Goal: Transaction & Acquisition: Download file/media

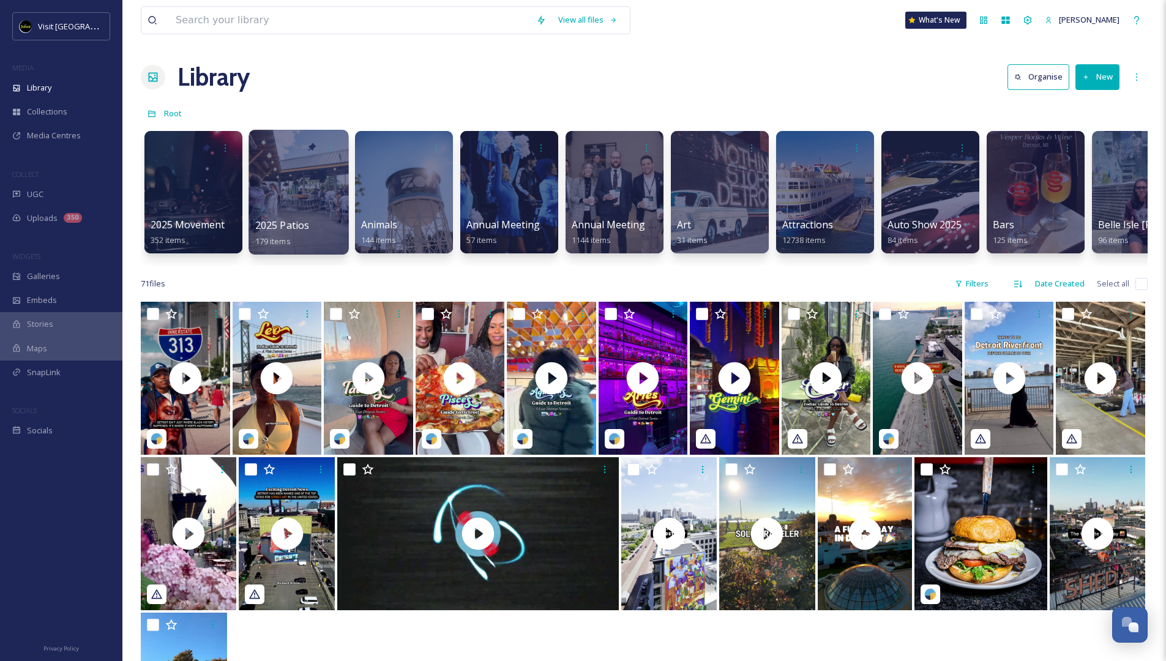
click at [272, 164] on div at bounding box center [299, 192] width 100 height 125
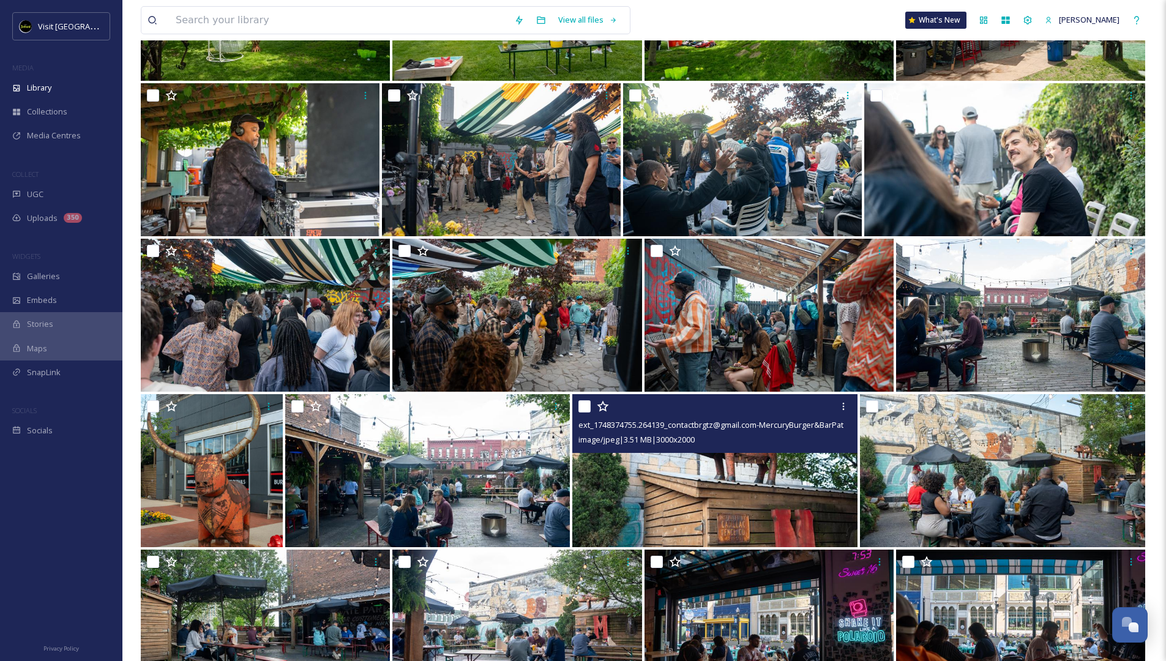
scroll to position [3087, 0]
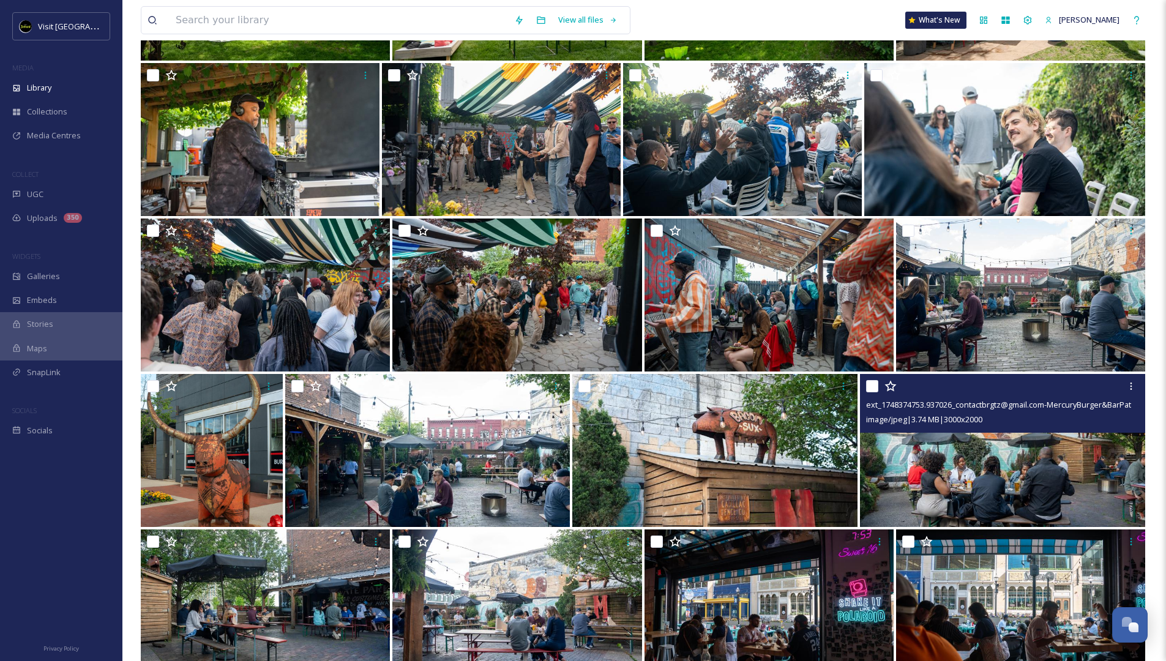
click at [995, 449] on img at bounding box center [1002, 450] width 285 height 153
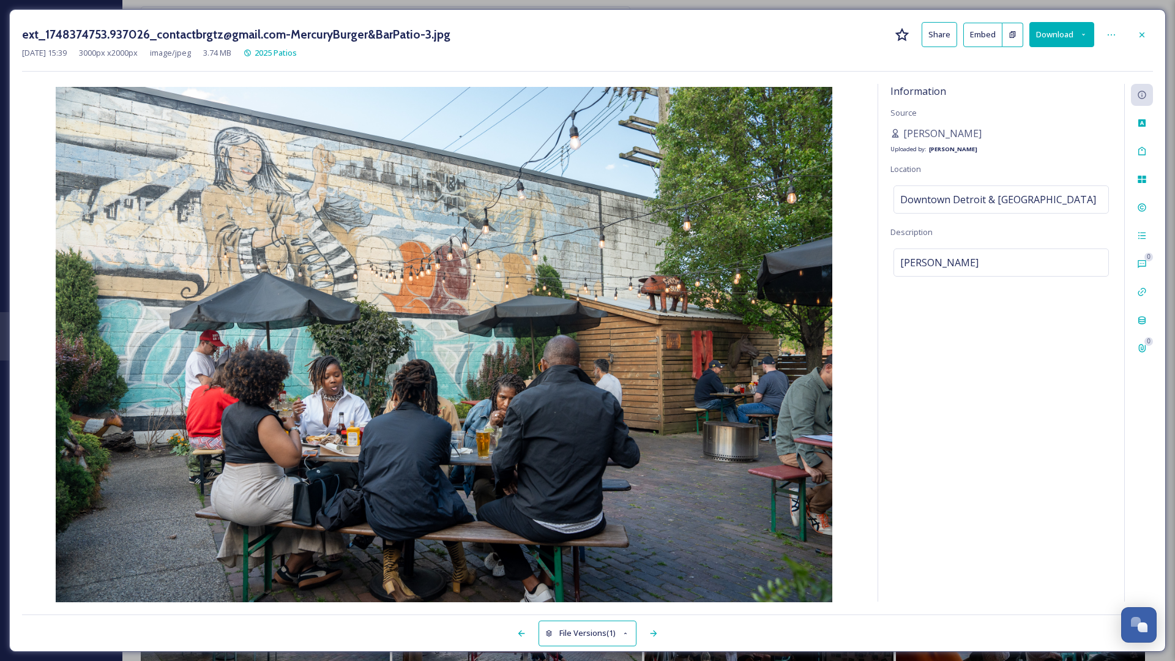
click at [1056, 28] on button "Download" at bounding box center [1062, 34] width 65 height 25
click at [1033, 58] on span "Download Original (3000 x 2000)" at bounding box center [1030, 63] width 116 height 12
click at [1143, 34] on icon at bounding box center [1142, 34] width 5 height 5
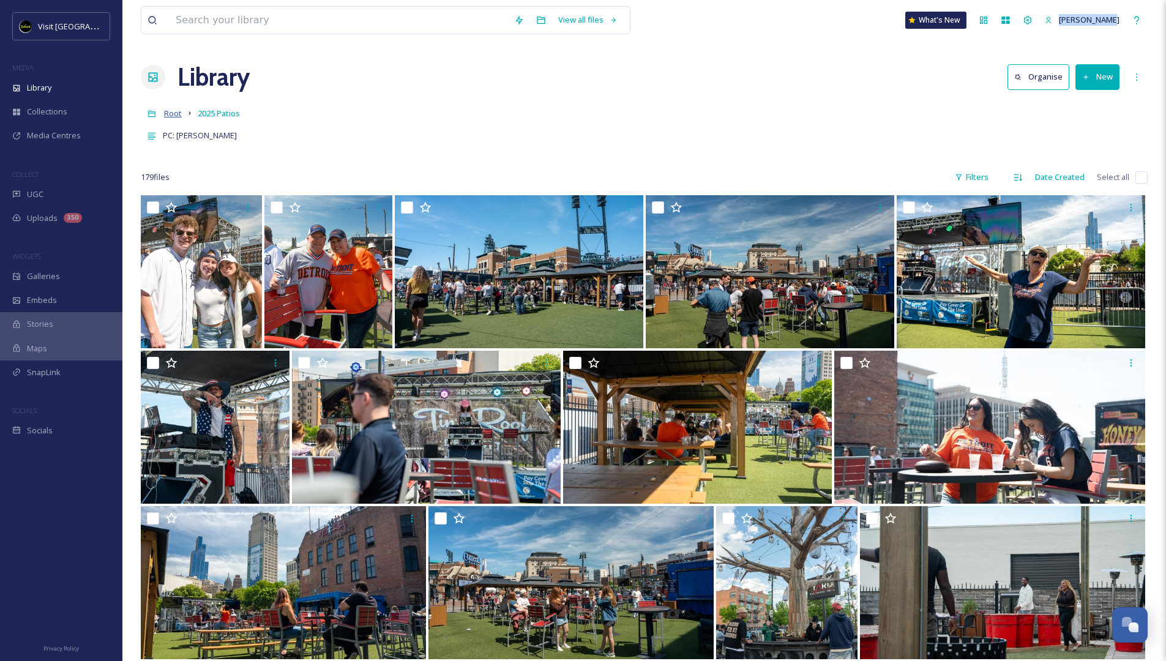
click at [169, 114] on span "Root" at bounding box center [173, 113] width 18 height 11
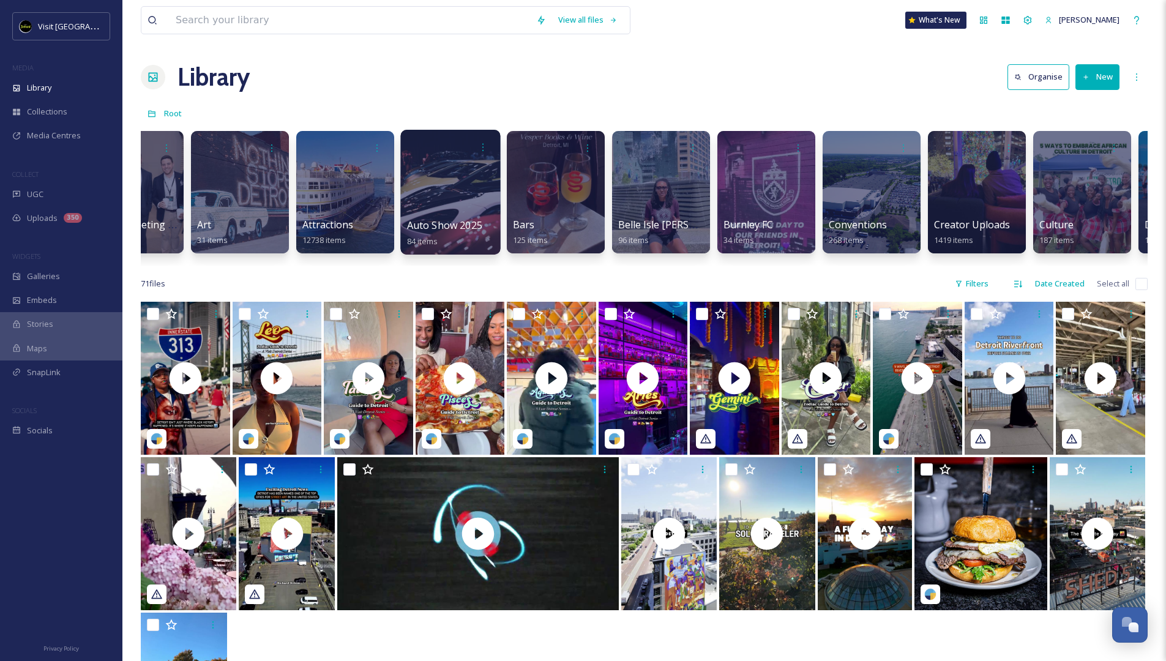
scroll to position [0, 484]
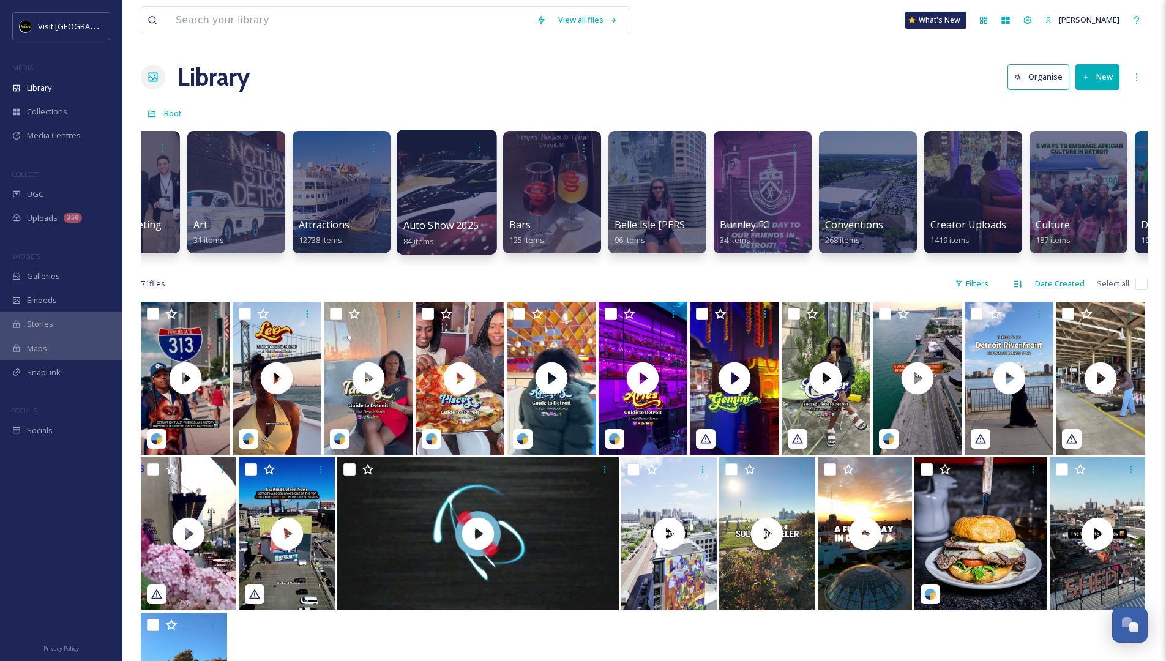
click at [438, 186] on div at bounding box center [447, 192] width 100 height 125
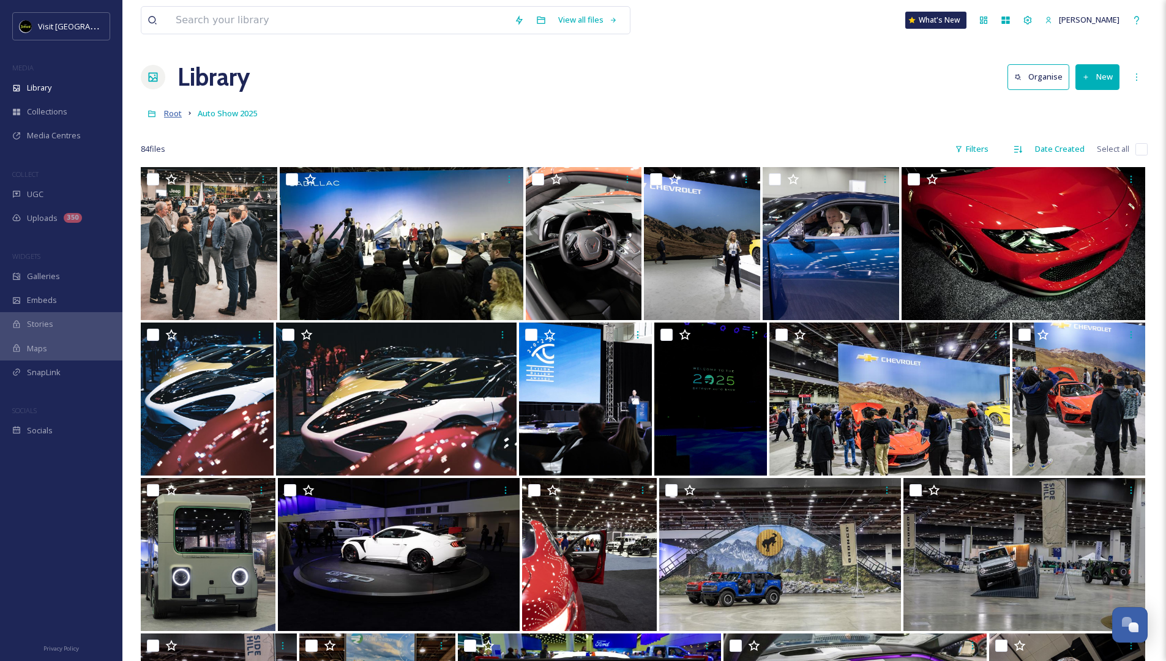
click at [168, 111] on span "Root" at bounding box center [173, 113] width 18 height 11
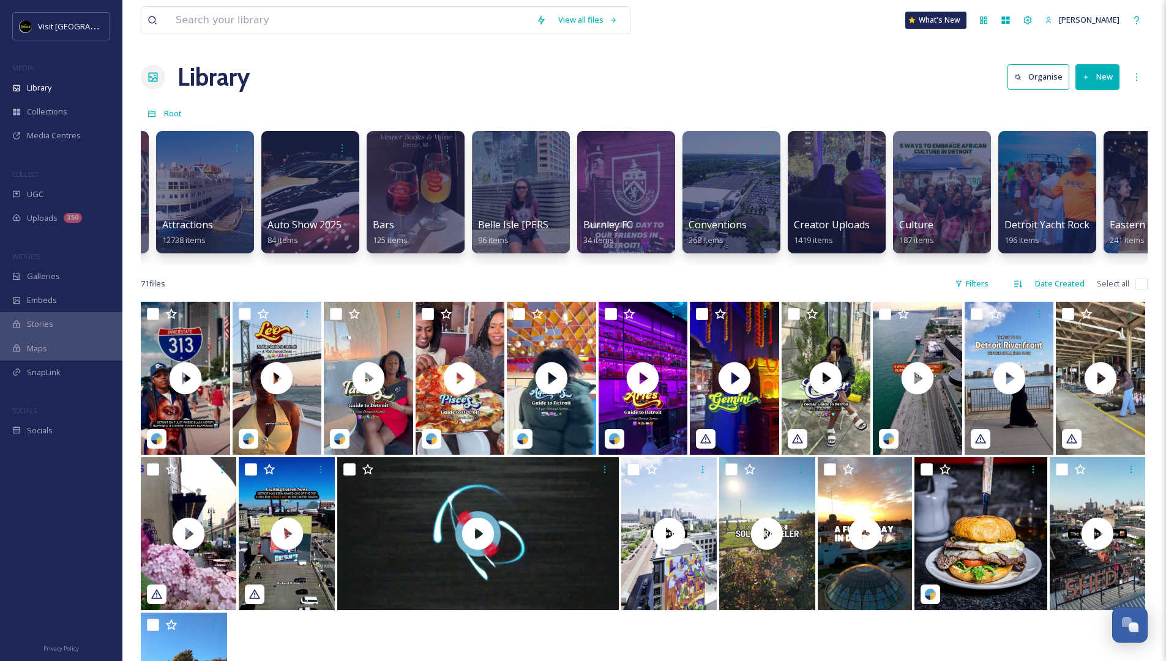
scroll to position [0, 745]
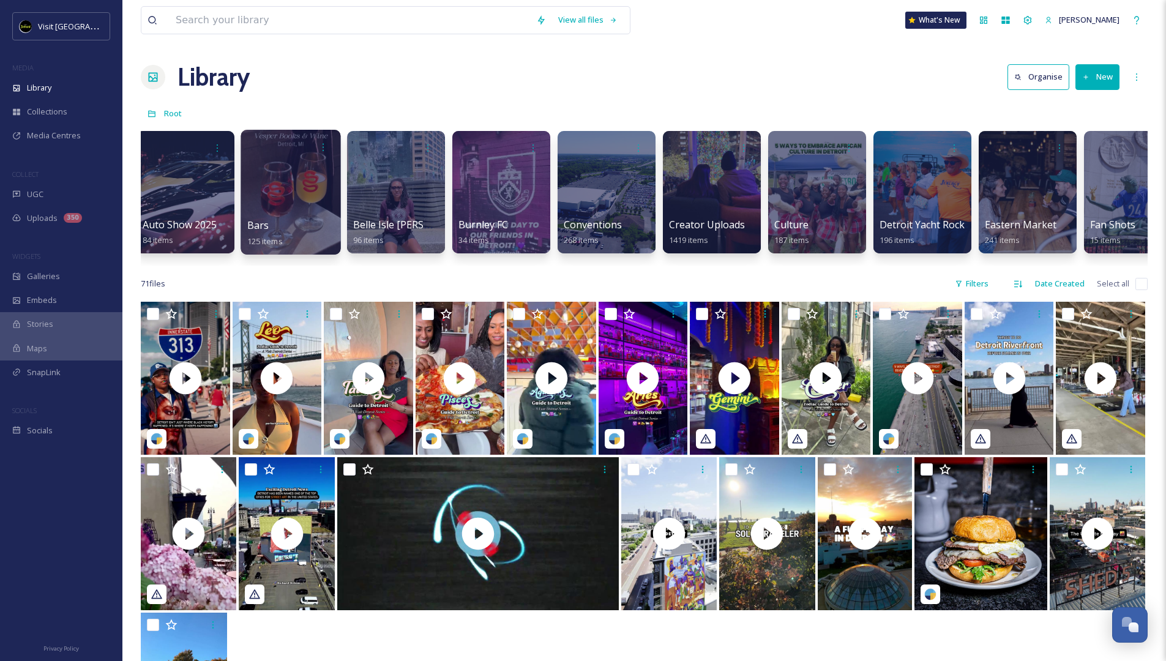
click at [304, 189] on div at bounding box center [291, 192] width 100 height 125
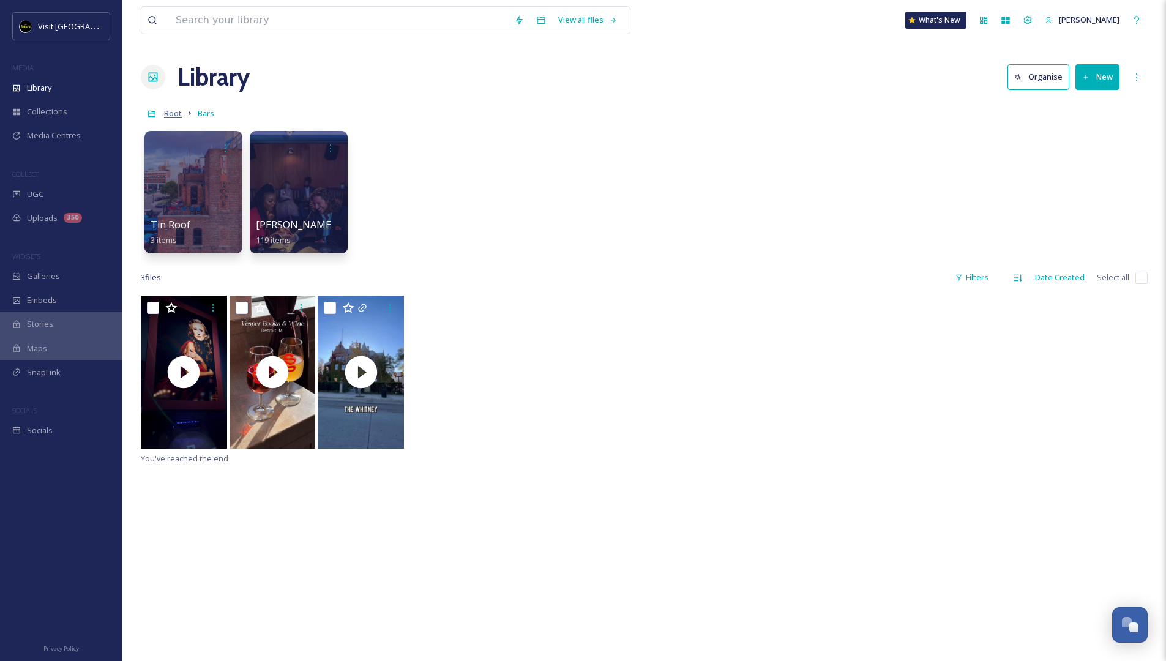
click at [171, 110] on span "Root" at bounding box center [173, 113] width 18 height 11
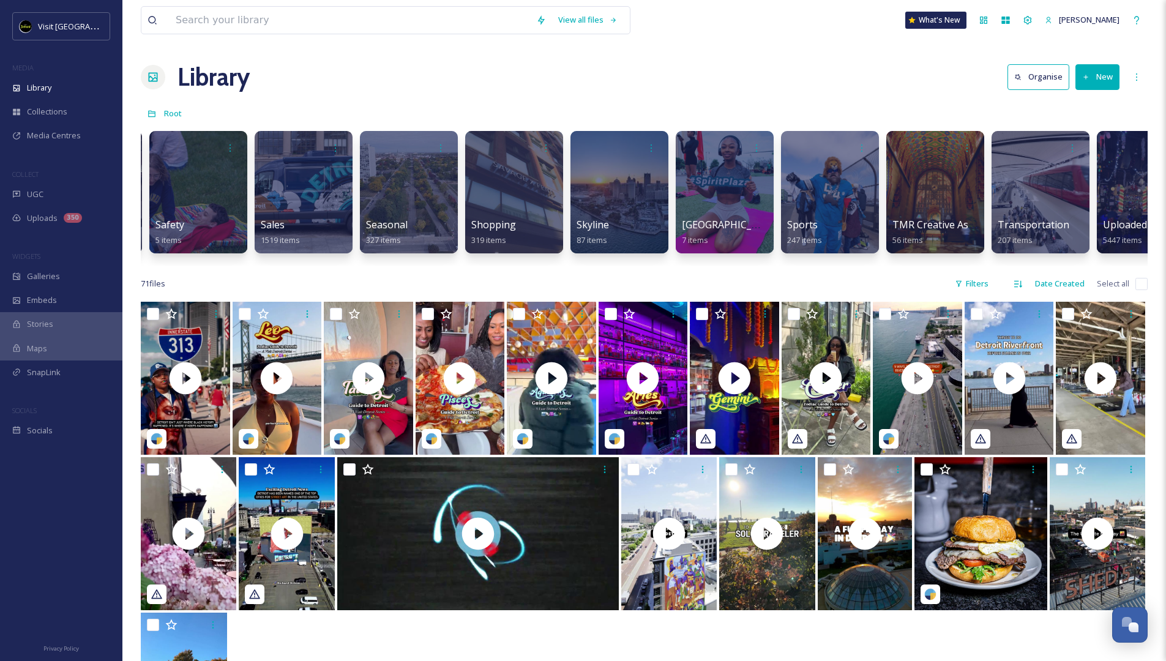
scroll to position [0, 5413]
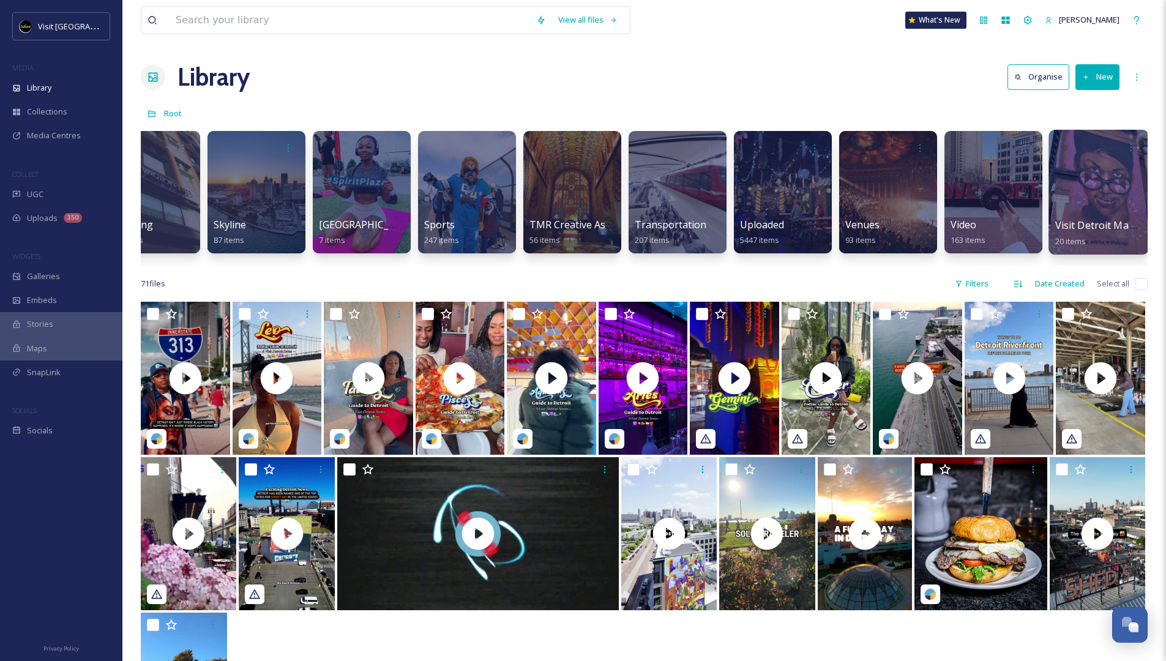
click at [1115, 187] on div at bounding box center [1099, 192] width 100 height 125
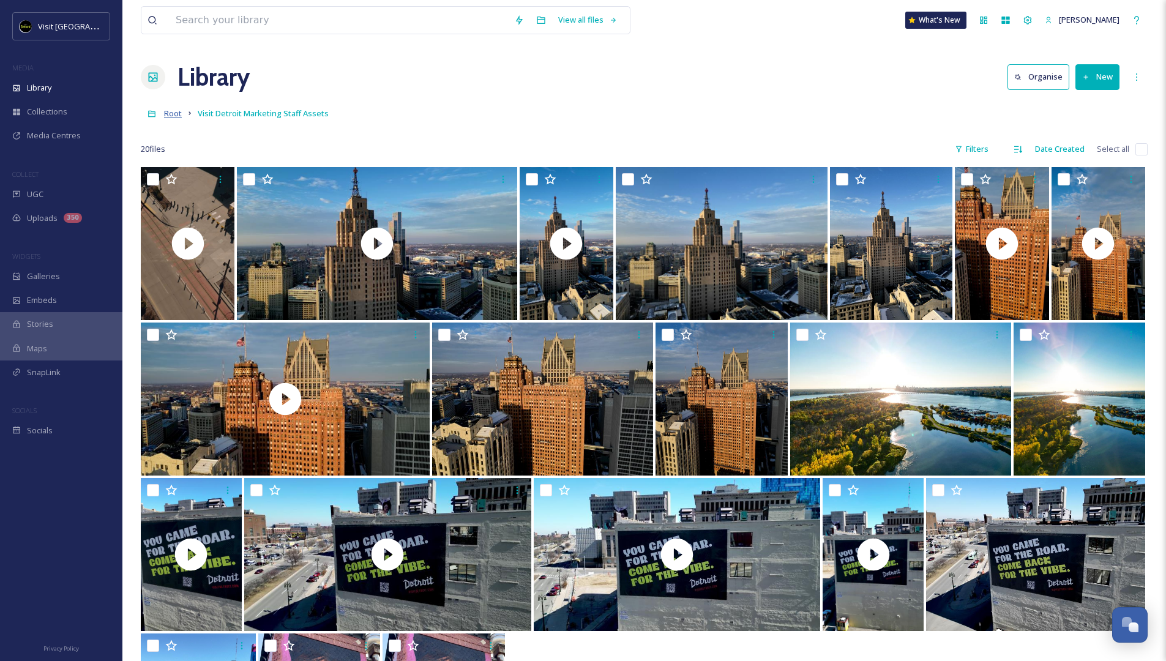
click at [176, 116] on span "Root" at bounding box center [173, 113] width 18 height 11
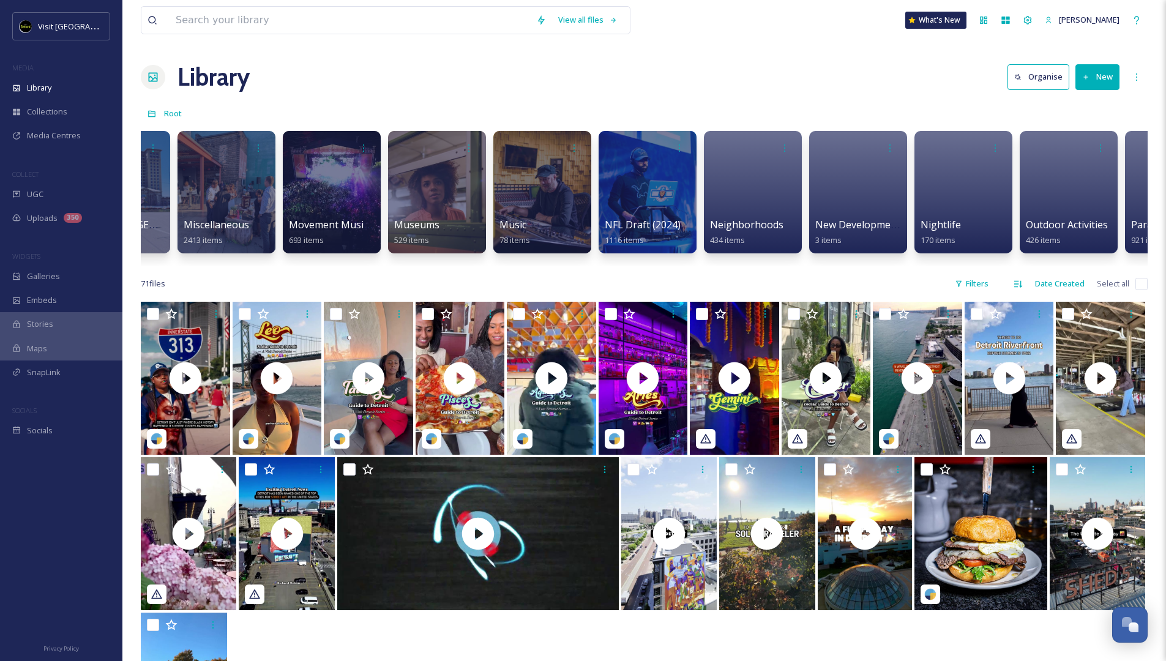
scroll to position [0, 4055]
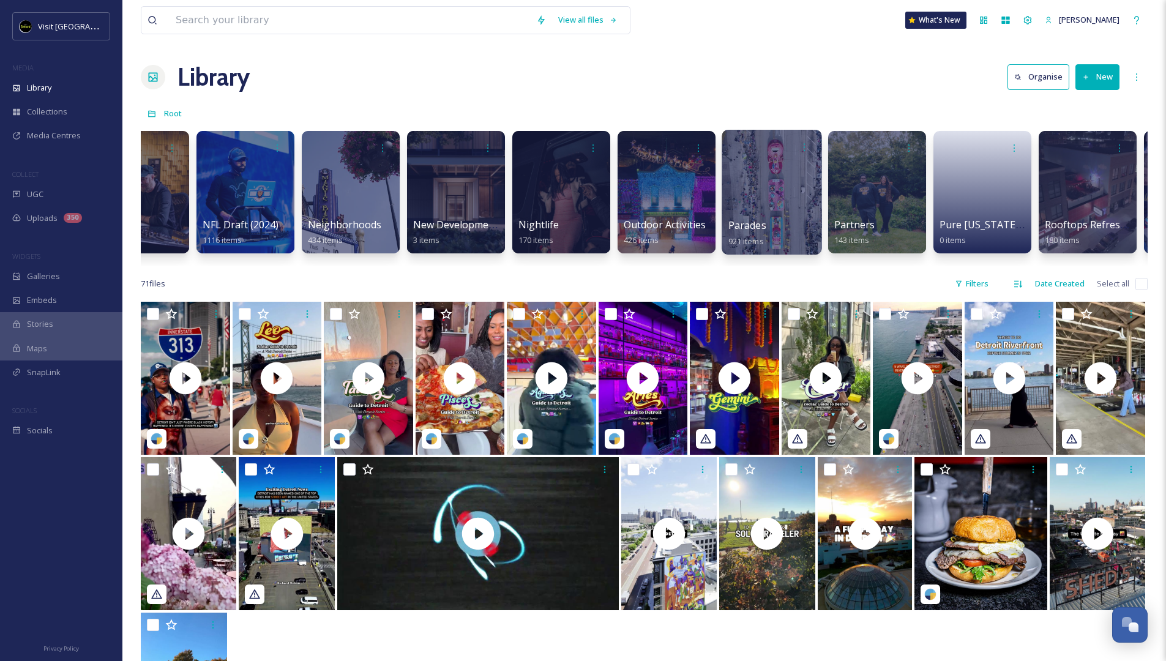
click at [765, 210] on div at bounding box center [772, 192] width 100 height 125
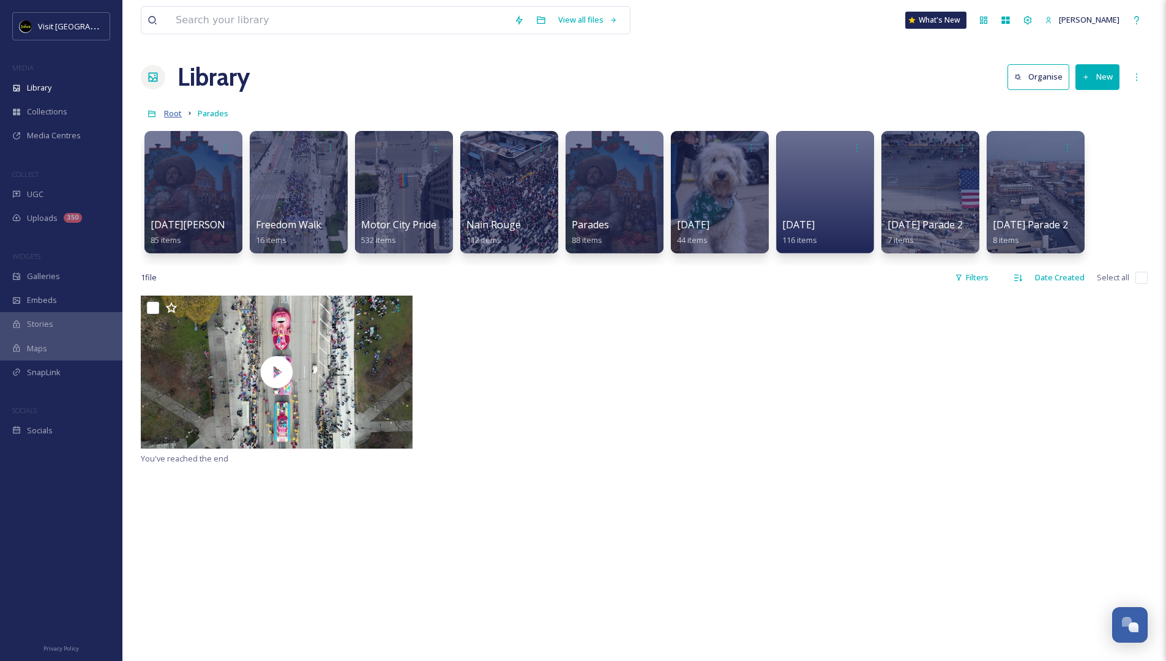
click at [165, 112] on span "Root" at bounding box center [173, 113] width 18 height 11
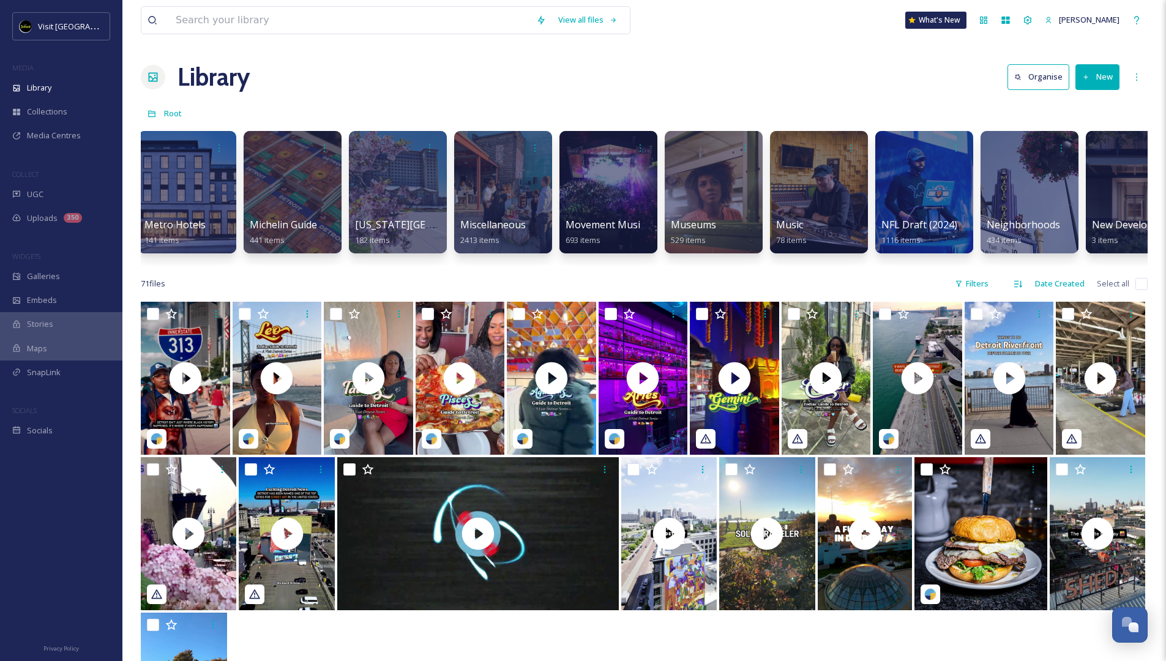
scroll to position [0, 3547]
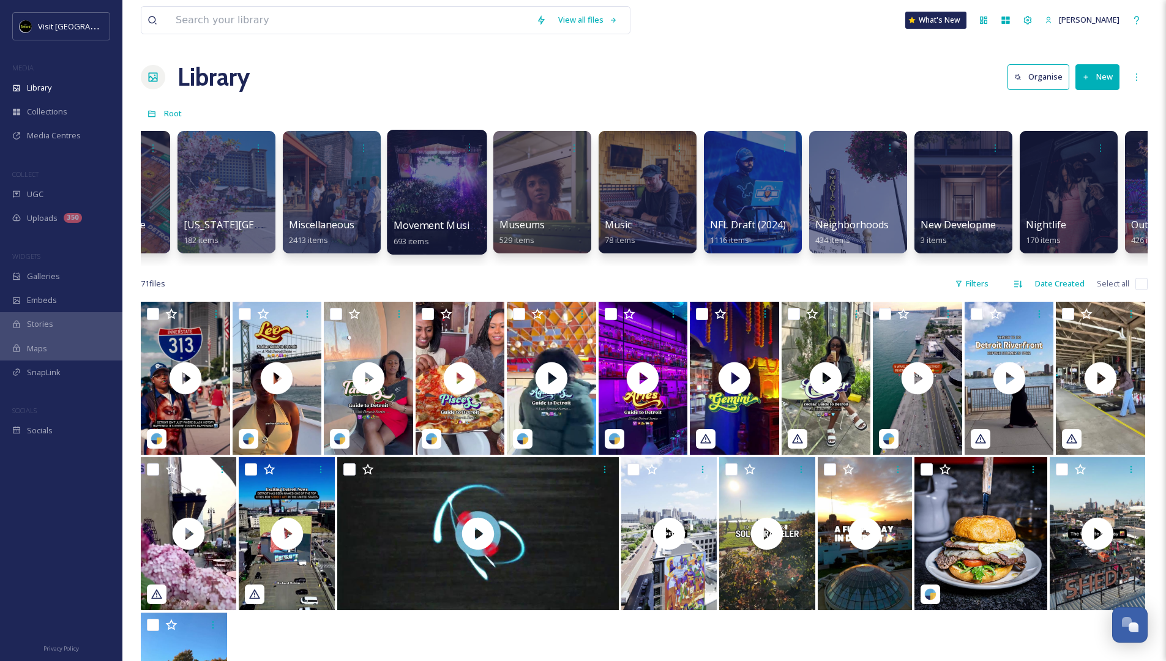
click at [413, 194] on div at bounding box center [437, 192] width 100 height 125
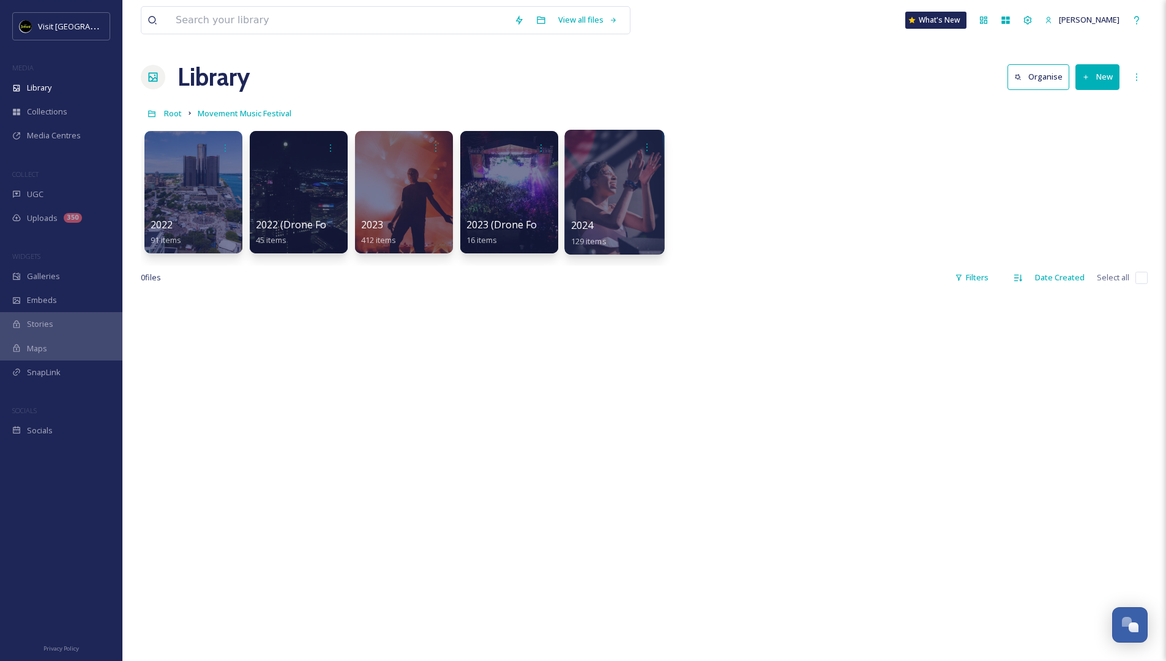
click at [621, 206] on div at bounding box center [614, 192] width 100 height 125
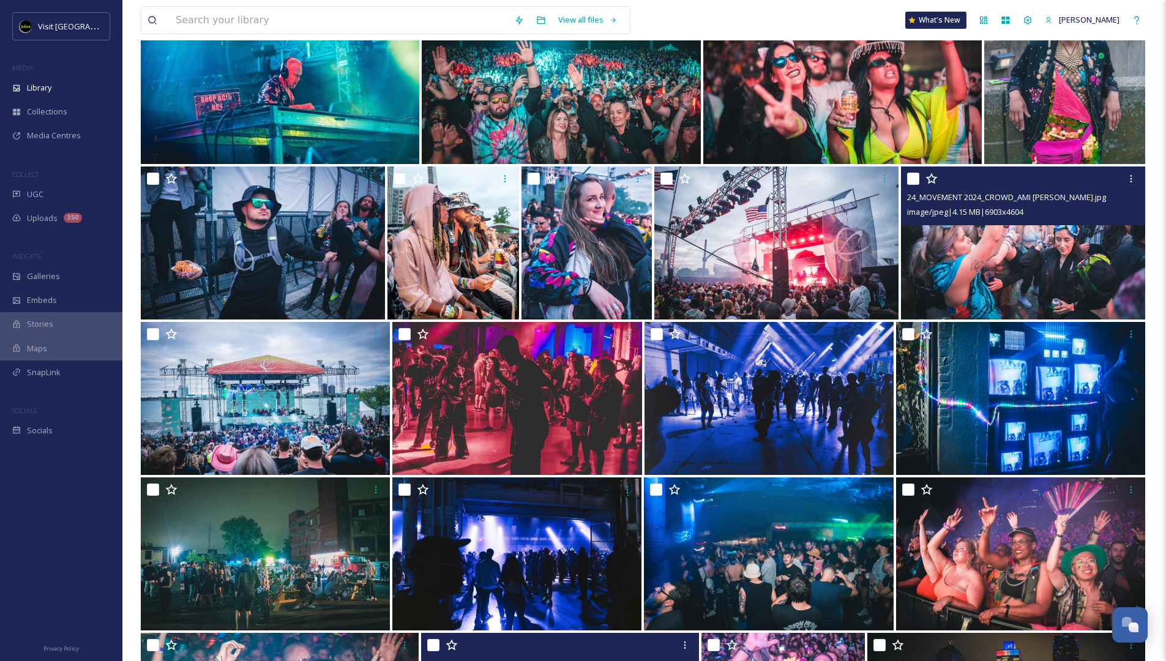
scroll to position [204, 0]
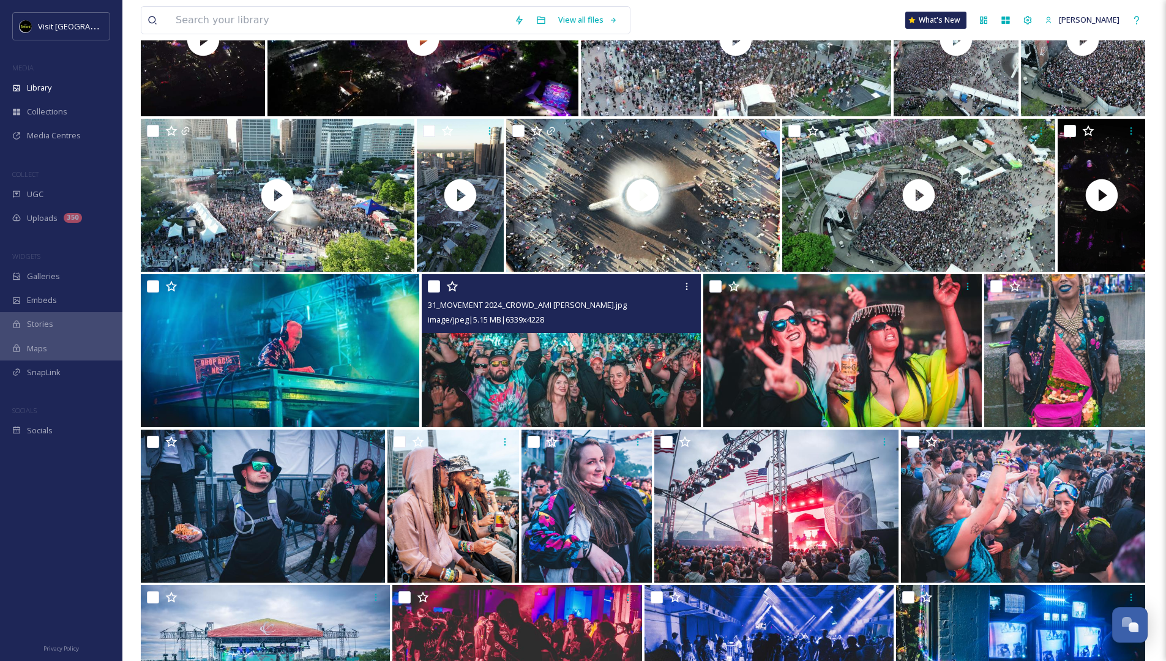
click at [623, 377] on img at bounding box center [561, 350] width 279 height 153
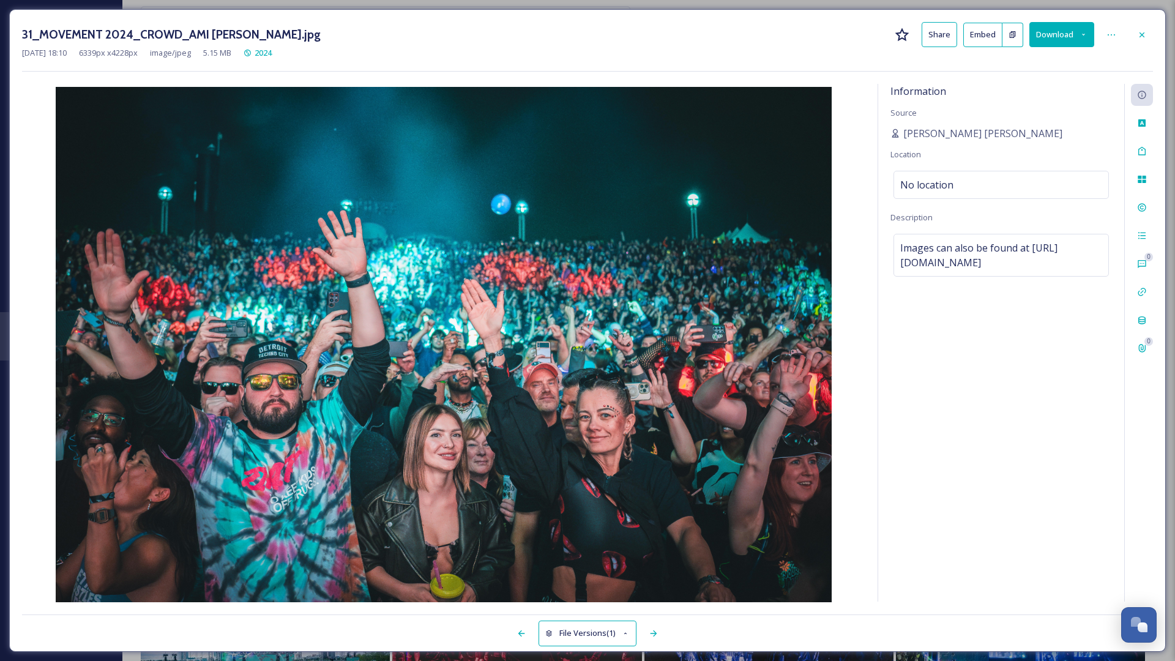
click at [1155, 37] on div "31_MOVEMENT 2024_CROWD_AMI [PERSON_NAME].jpg Share Embed Download [DATE] 18:10 …" at bounding box center [587, 330] width 1157 height 643
click at [1141, 33] on icon at bounding box center [1142, 34] width 5 height 5
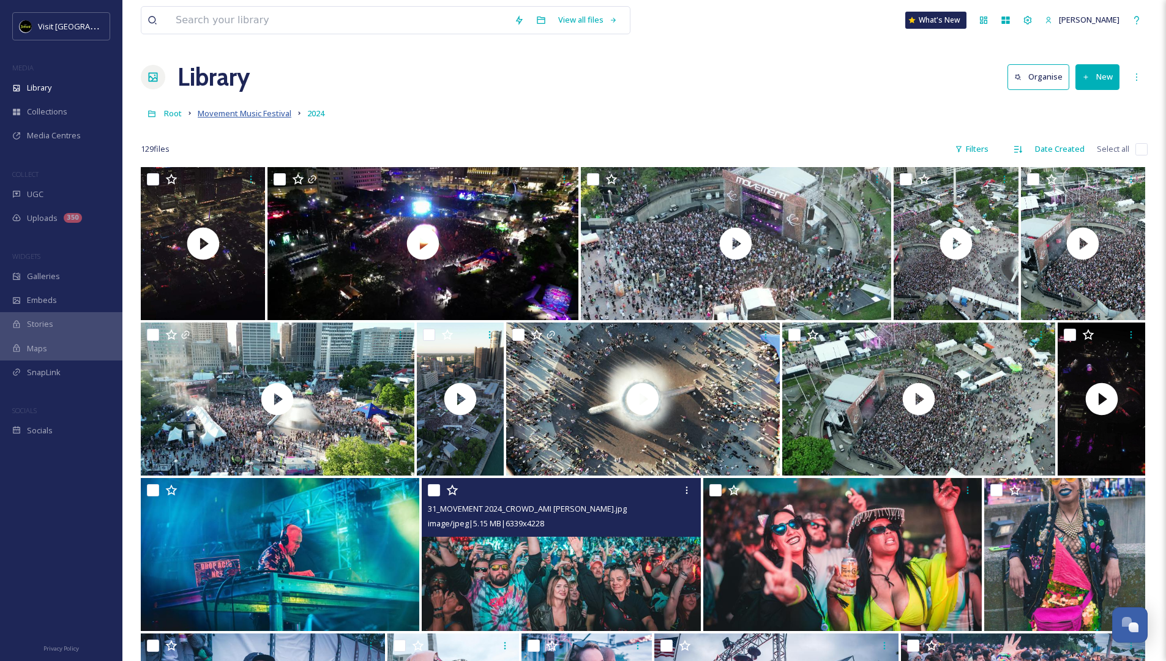
click at [246, 112] on span "Movement Music Festival" at bounding box center [245, 113] width 94 height 11
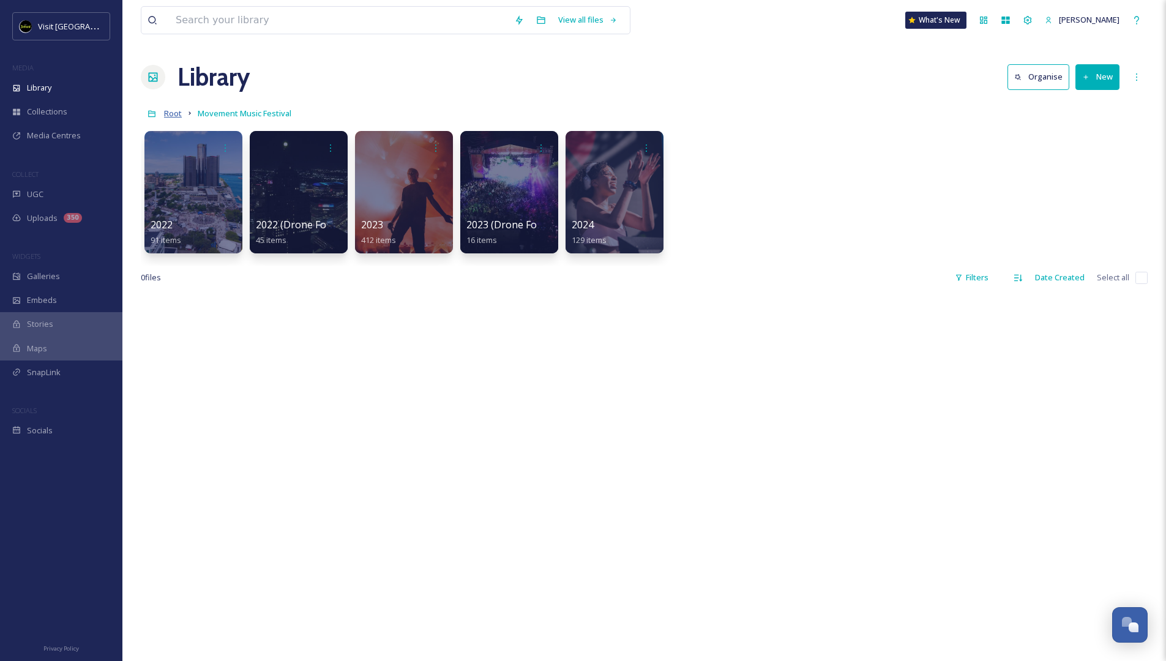
click at [166, 111] on span "Root" at bounding box center [173, 113] width 18 height 11
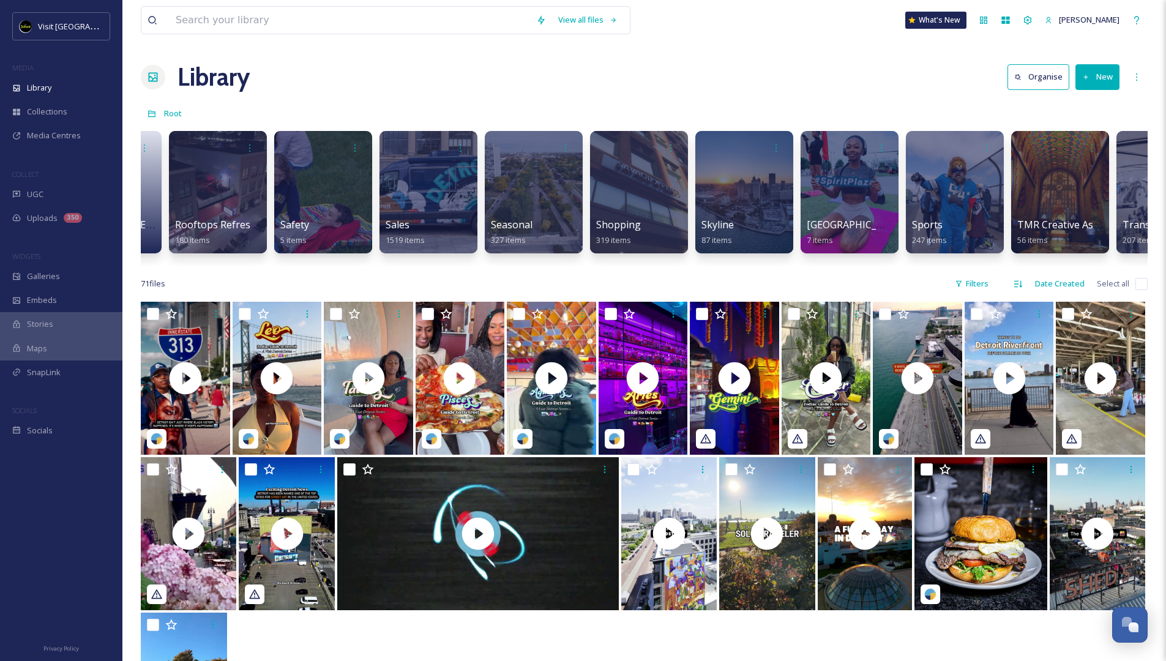
scroll to position [0, 4960]
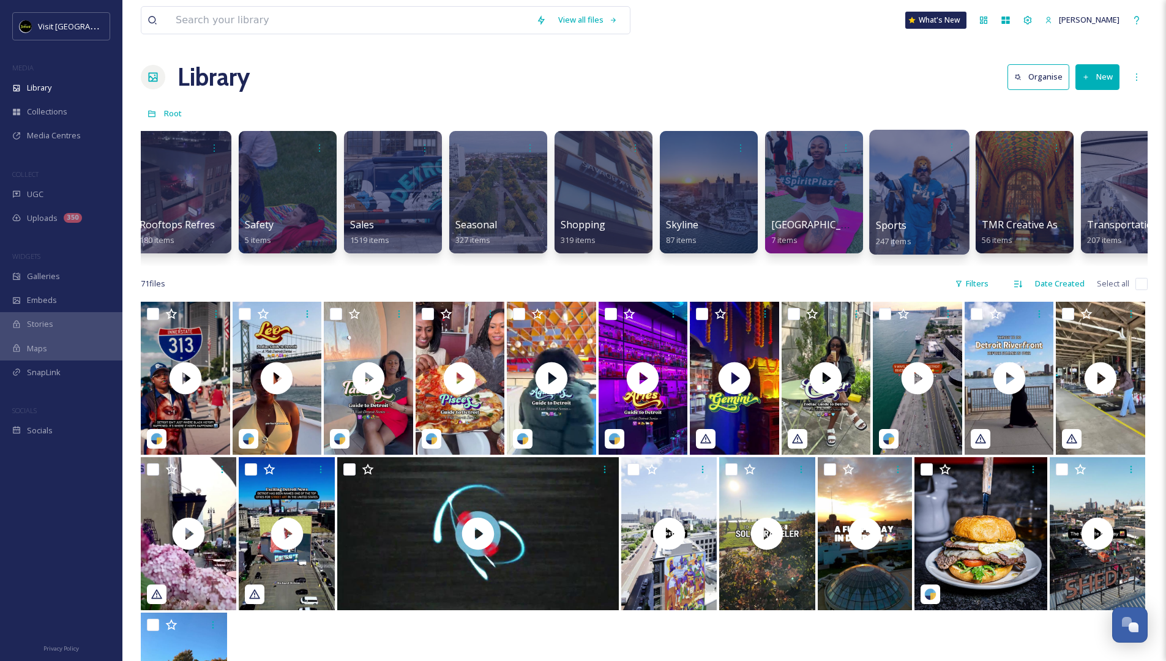
click at [918, 188] on div at bounding box center [919, 192] width 100 height 125
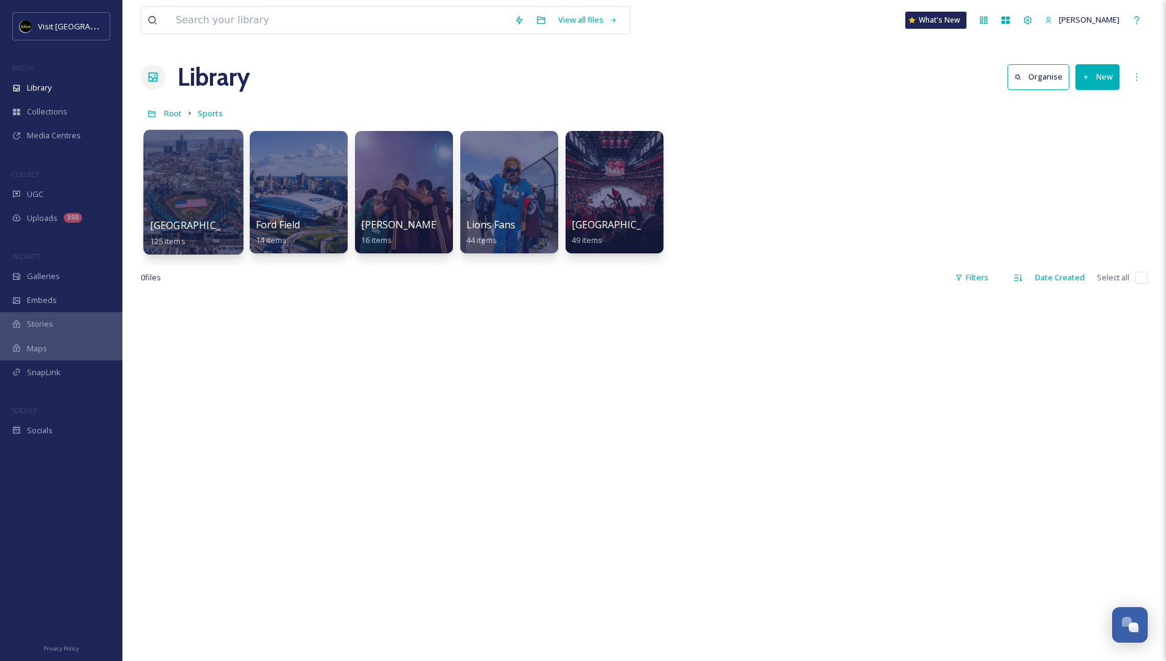
click at [199, 202] on div at bounding box center [193, 192] width 100 height 125
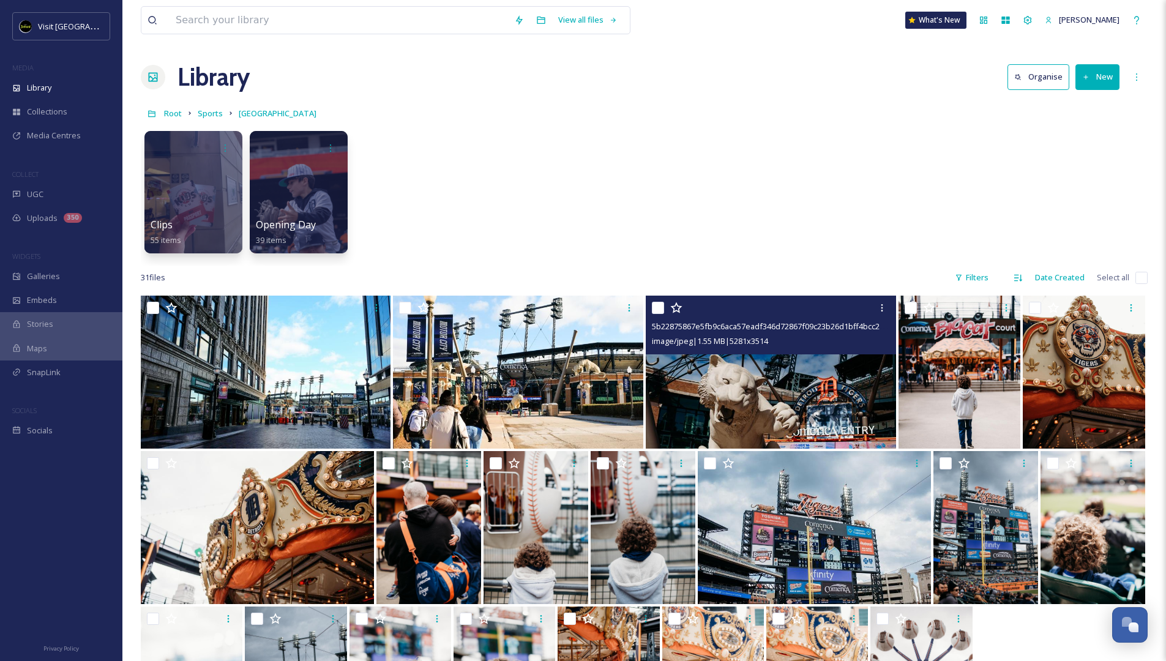
click at [718, 381] on img at bounding box center [771, 372] width 250 height 153
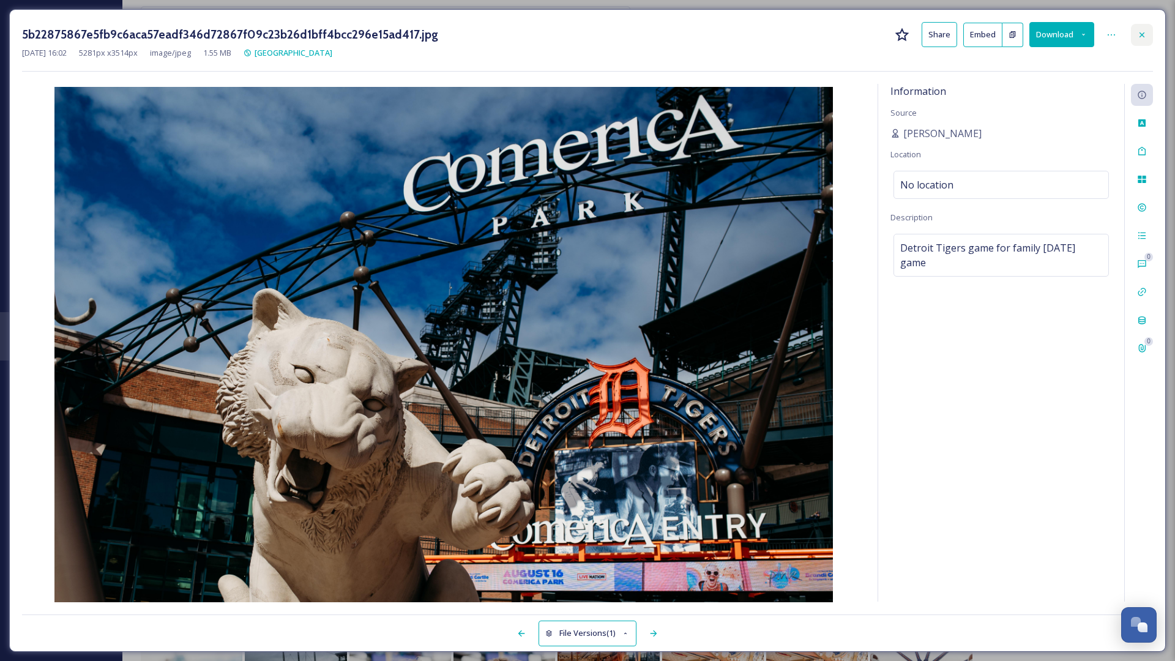
click at [1140, 38] on icon at bounding box center [1142, 35] width 10 height 10
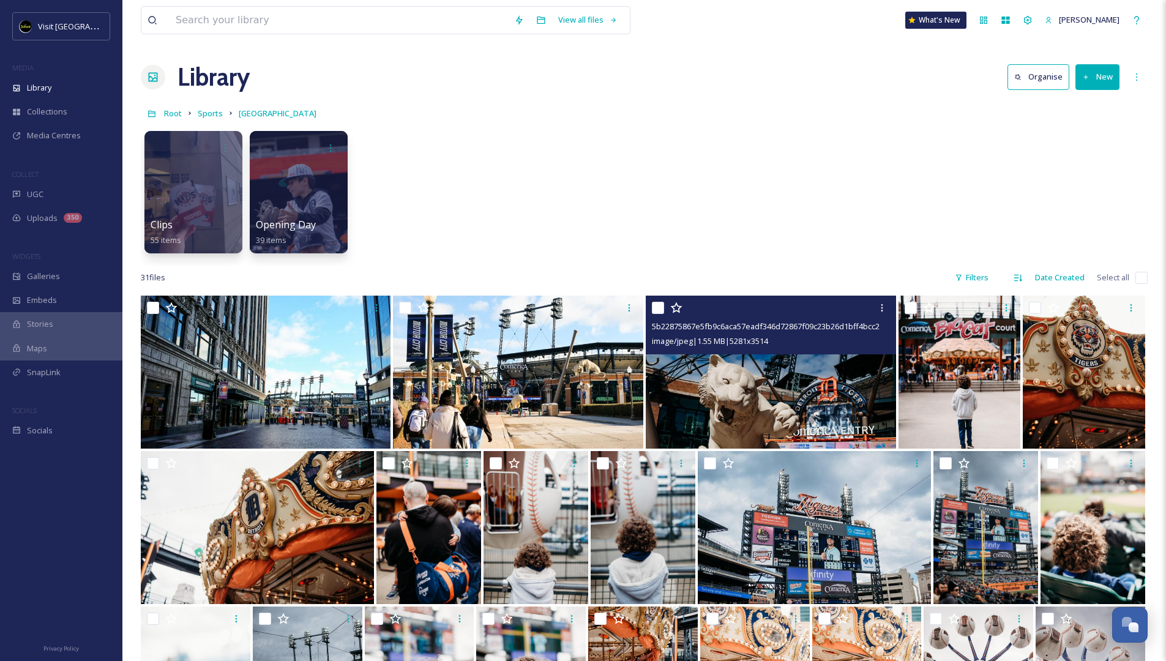
click at [761, 401] on img at bounding box center [771, 372] width 250 height 153
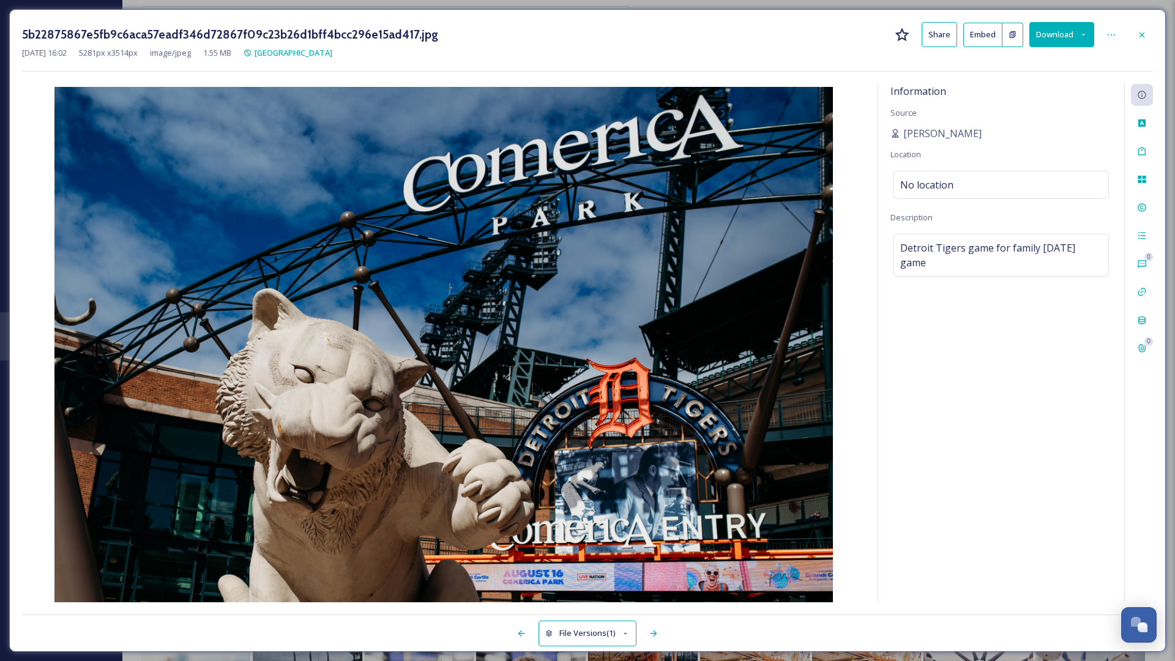
click at [1059, 31] on button "Download" at bounding box center [1062, 34] width 65 height 25
click at [1046, 61] on span "Download Original (5281 x 3514)" at bounding box center [1030, 63] width 116 height 12
click at [1143, 37] on icon at bounding box center [1142, 35] width 10 height 10
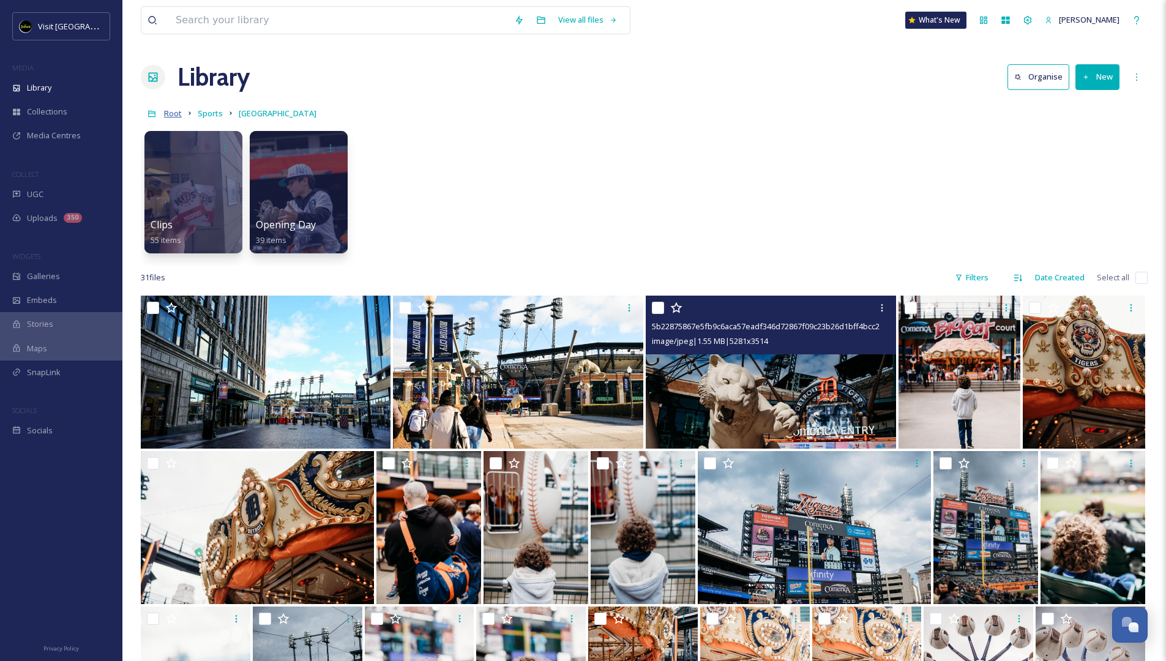
click at [165, 115] on span "Root" at bounding box center [173, 113] width 18 height 11
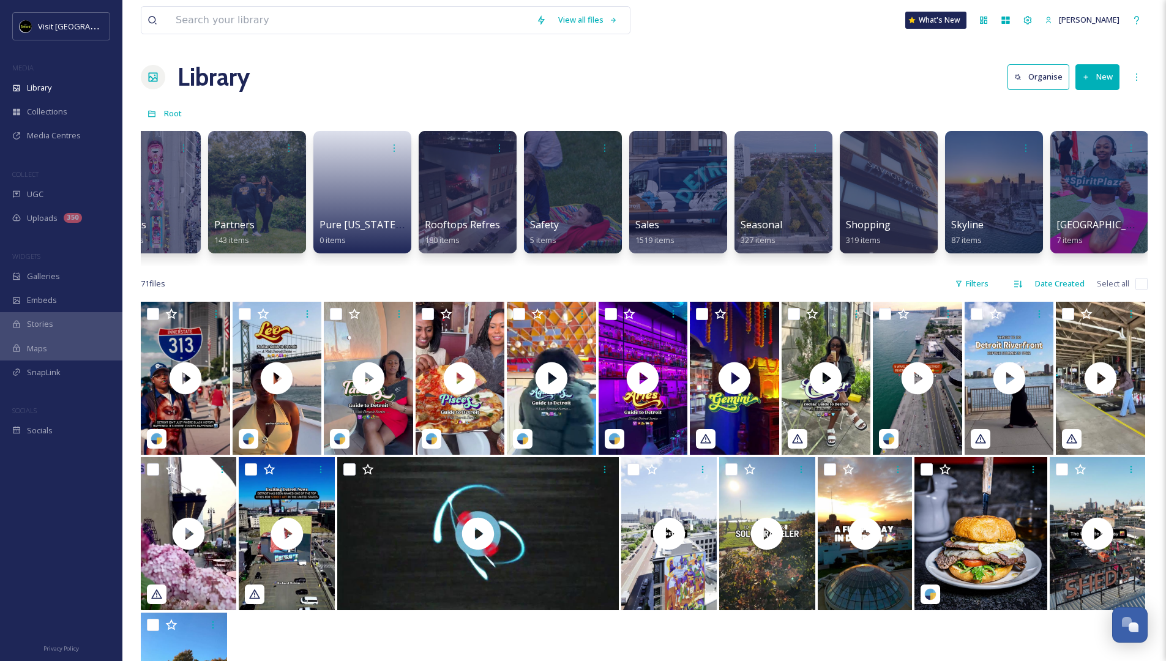
scroll to position [0, 4796]
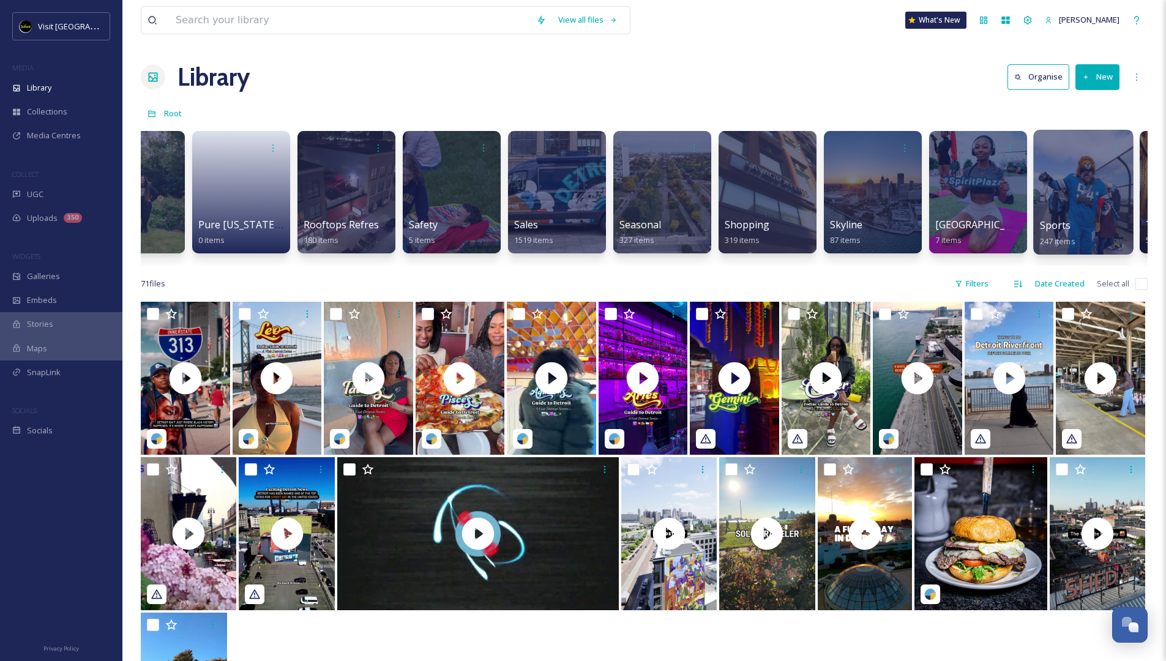
click at [1078, 191] on div at bounding box center [1083, 192] width 100 height 125
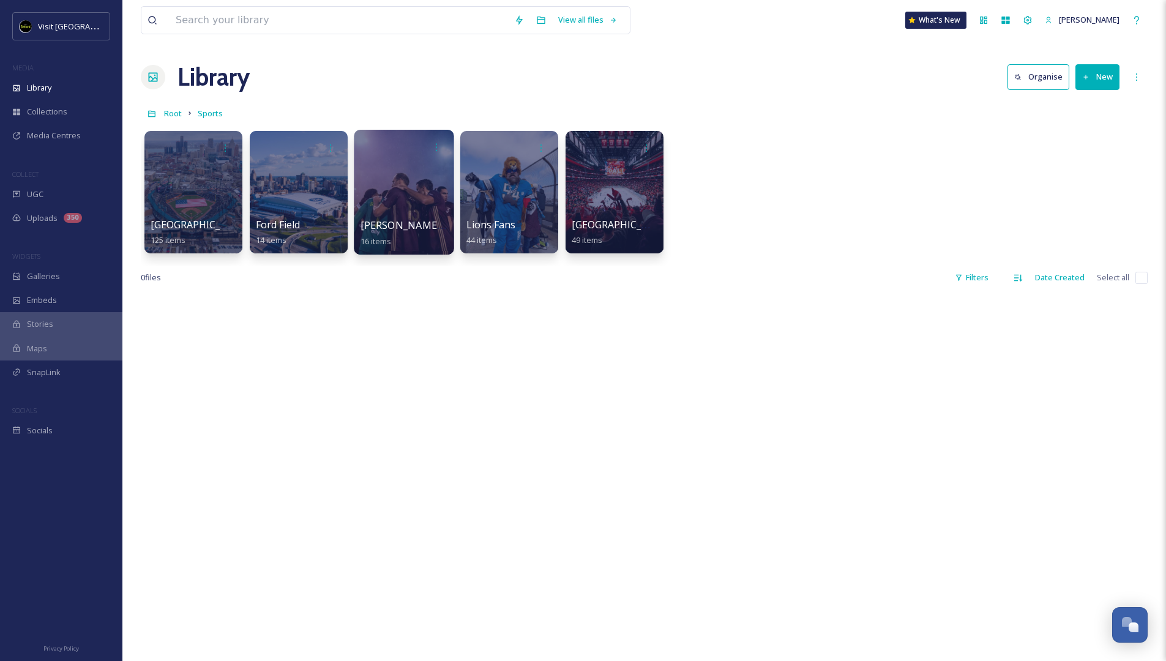
click at [437, 199] on div at bounding box center [404, 192] width 100 height 125
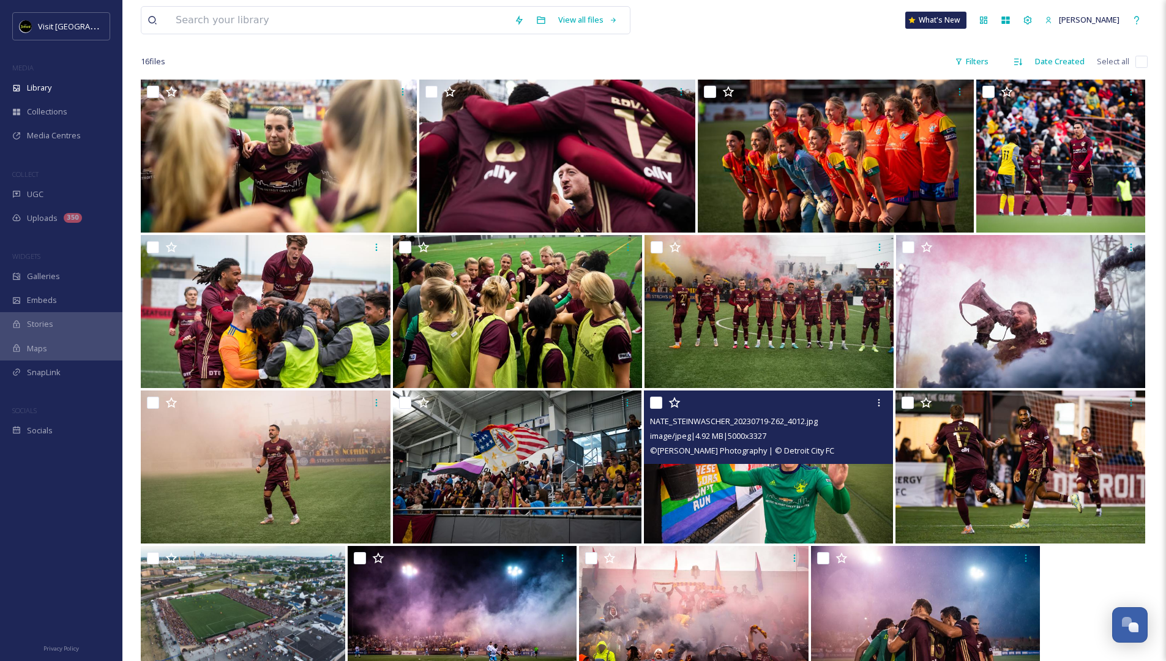
scroll to position [167, 0]
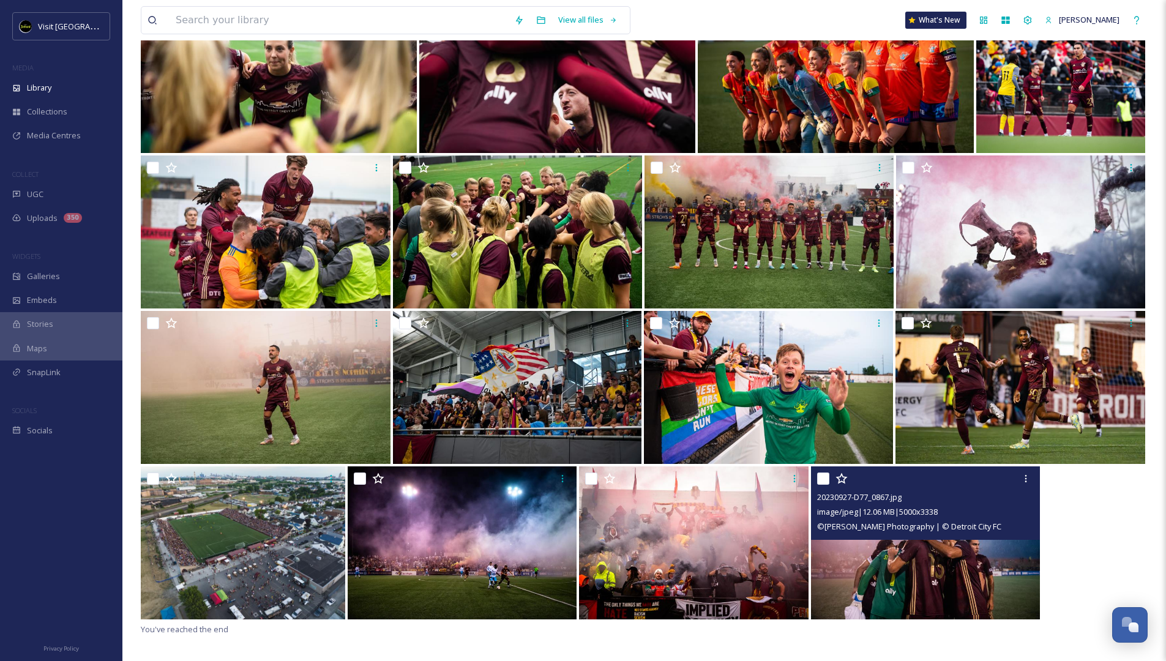
click at [922, 588] on img at bounding box center [925, 543] width 229 height 153
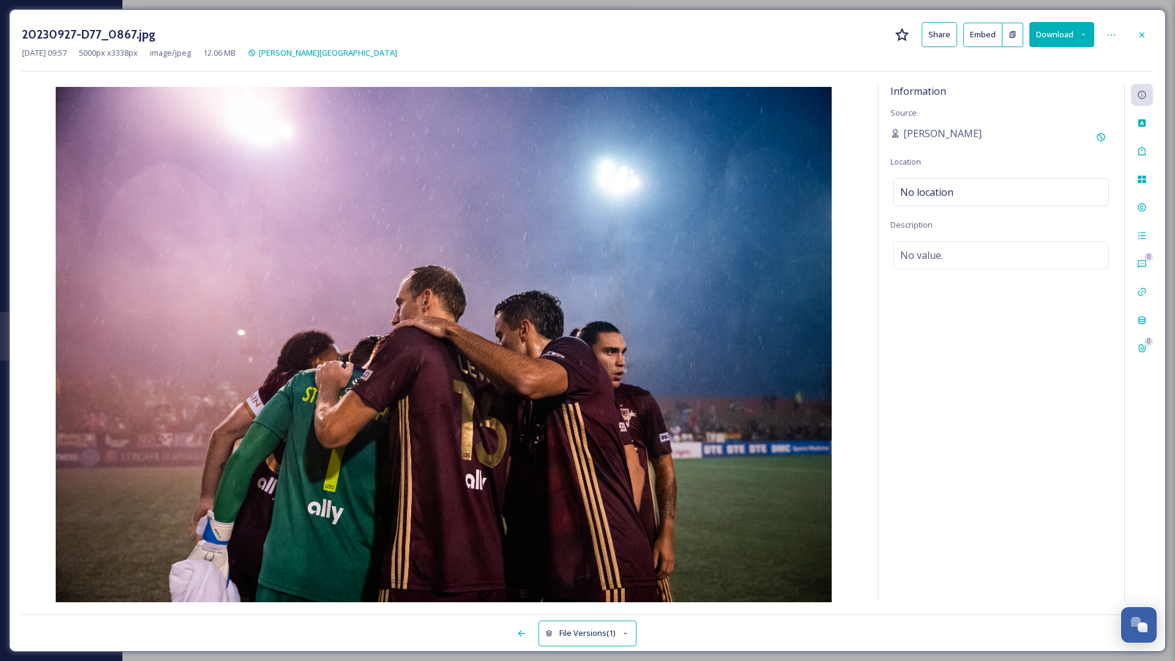
click at [1077, 37] on button "Download" at bounding box center [1062, 34] width 65 height 25
click at [1041, 61] on span "Download Original (5000 x 3338)" at bounding box center [1030, 63] width 116 height 12
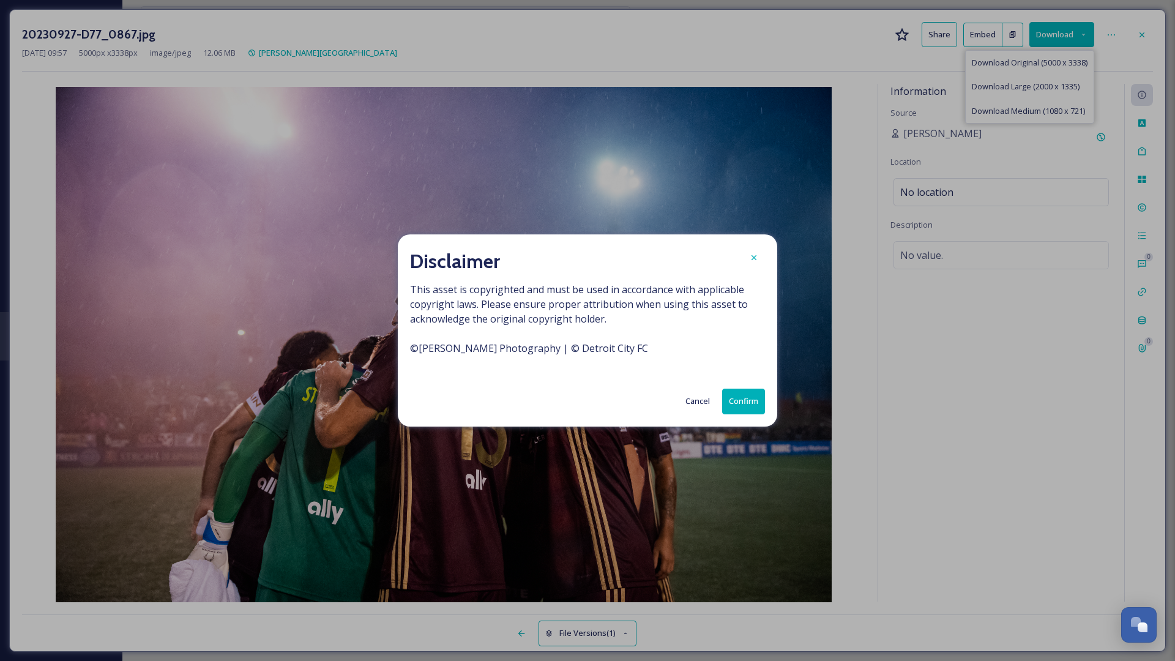
click at [744, 407] on button "Confirm" at bounding box center [743, 401] width 43 height 25
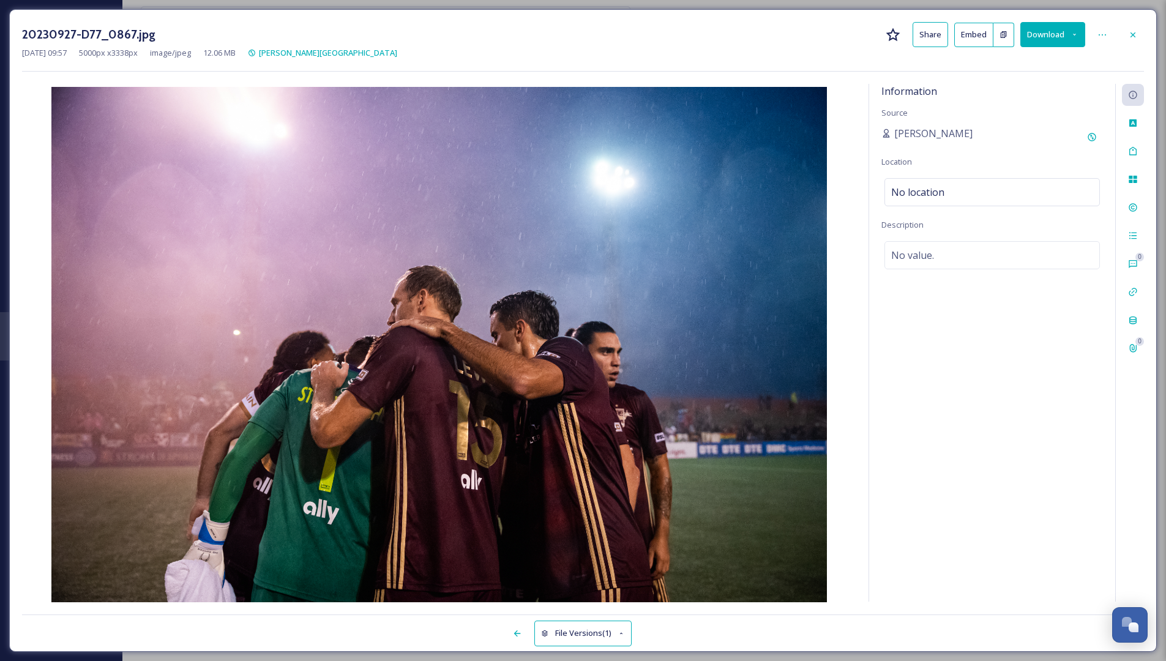
click at [1139, 34] on div at bounding box center [1133, 35] width 22 height 22
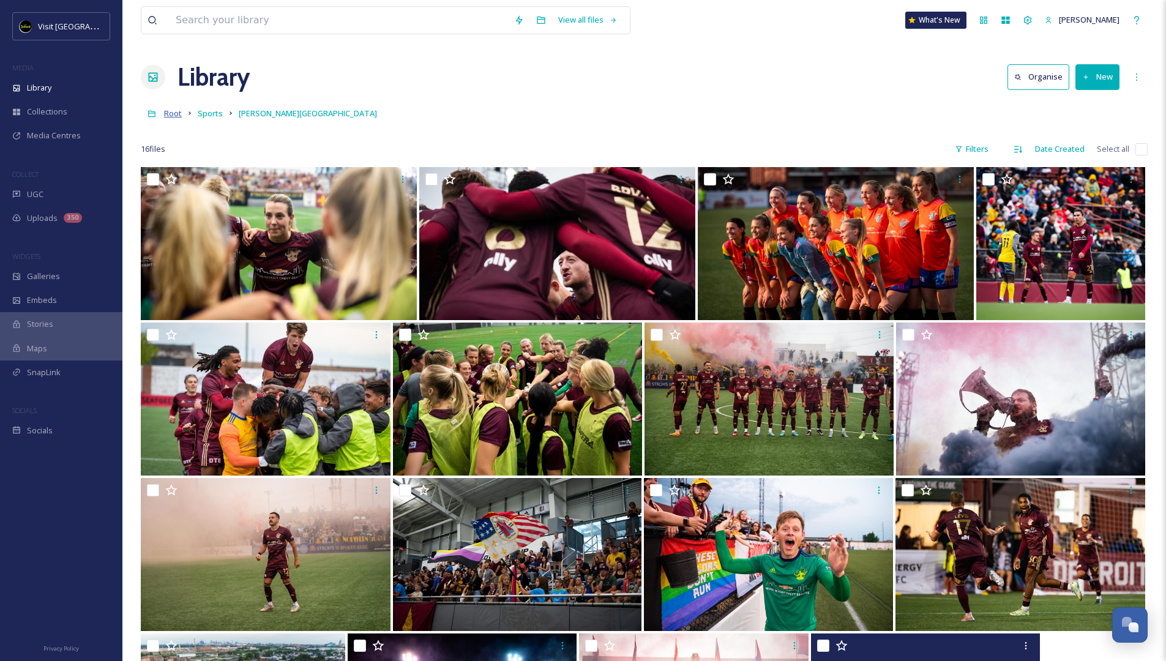
click at [173, 116] on span "Root" at bounding box center [173, 113] width 18 height 11
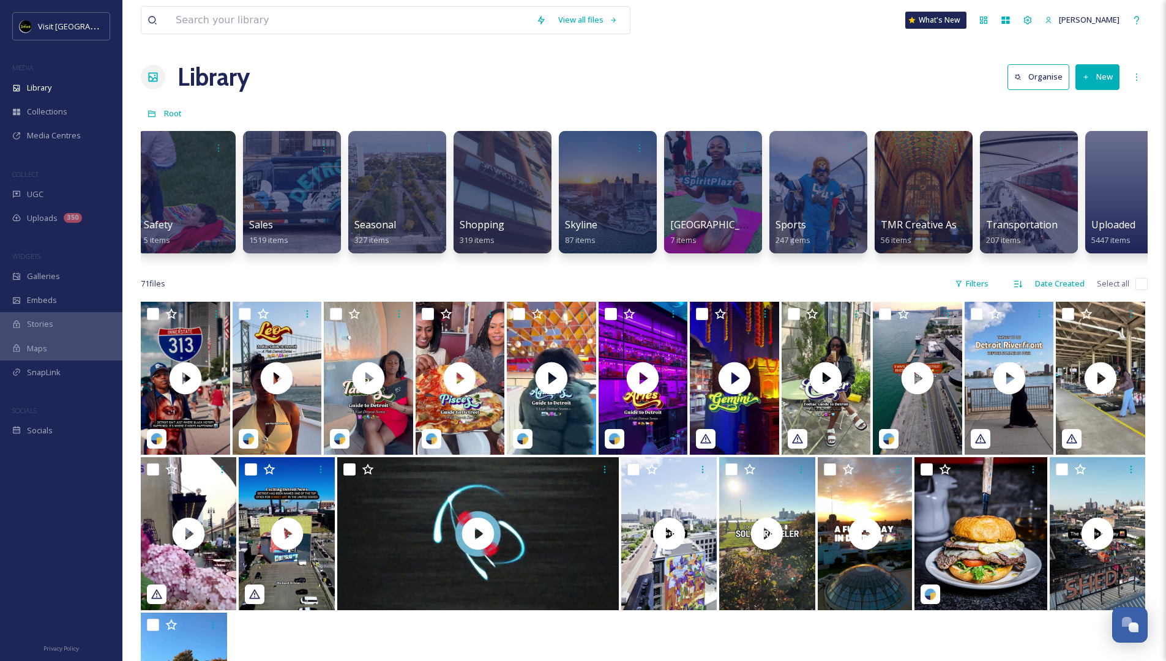
scroll to position [0, 5108]
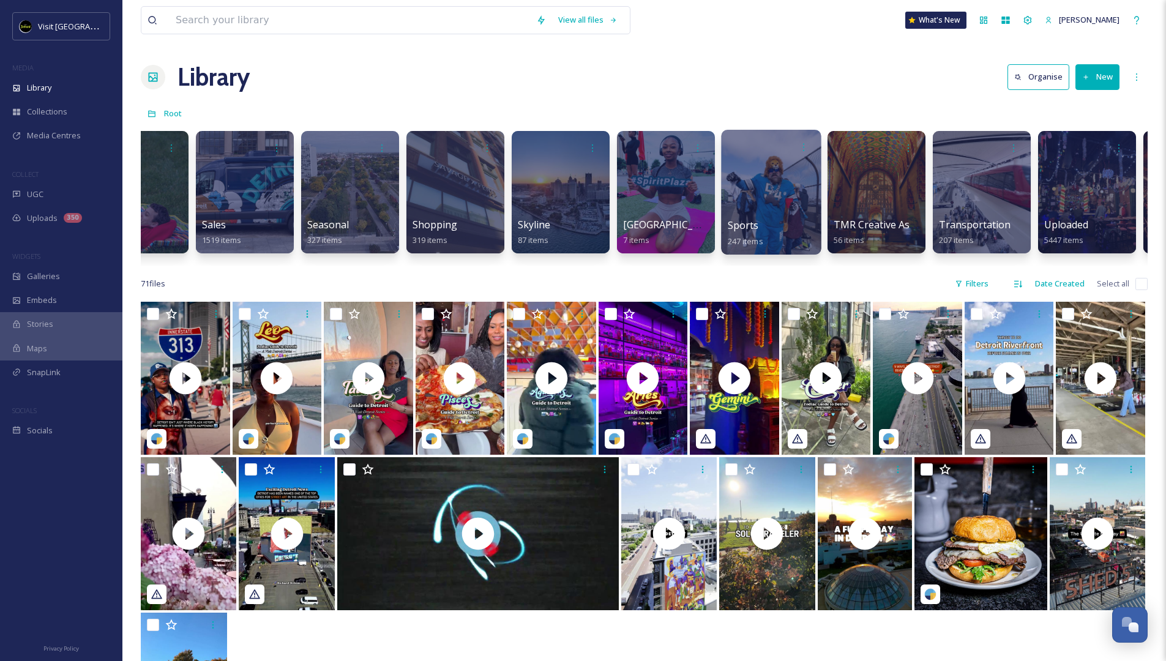
click at [789, 189] on div at bounding box center [771, 192] width 100 height 125
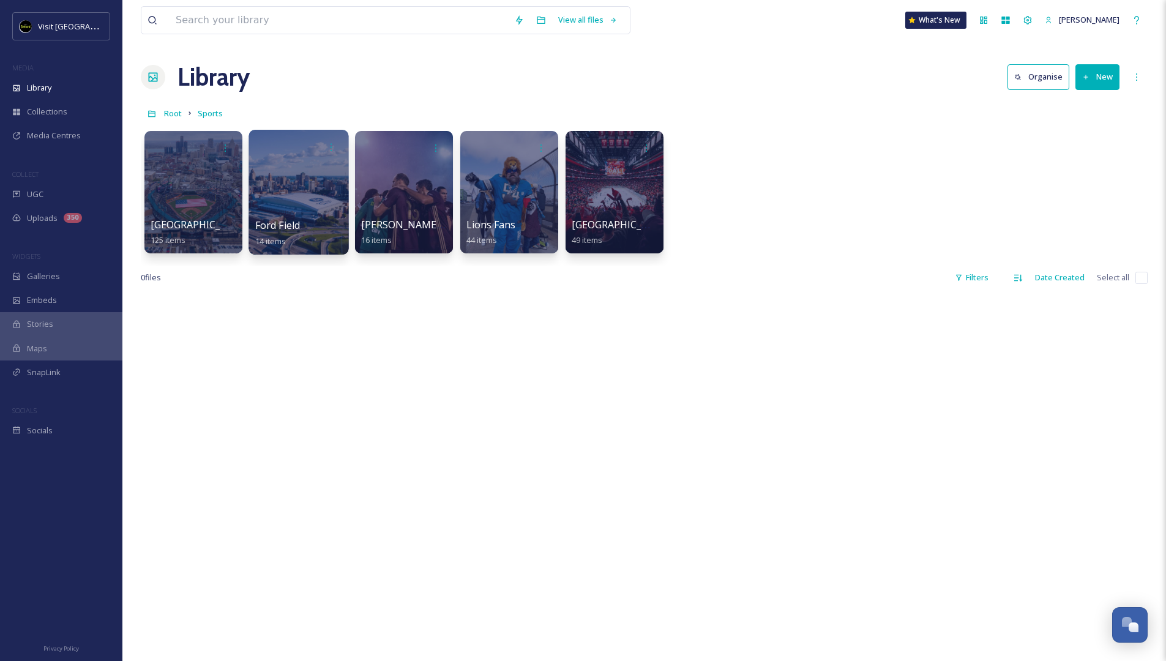
click at [296, 193] on div at bounding box center [299, 192] width 100 height 125
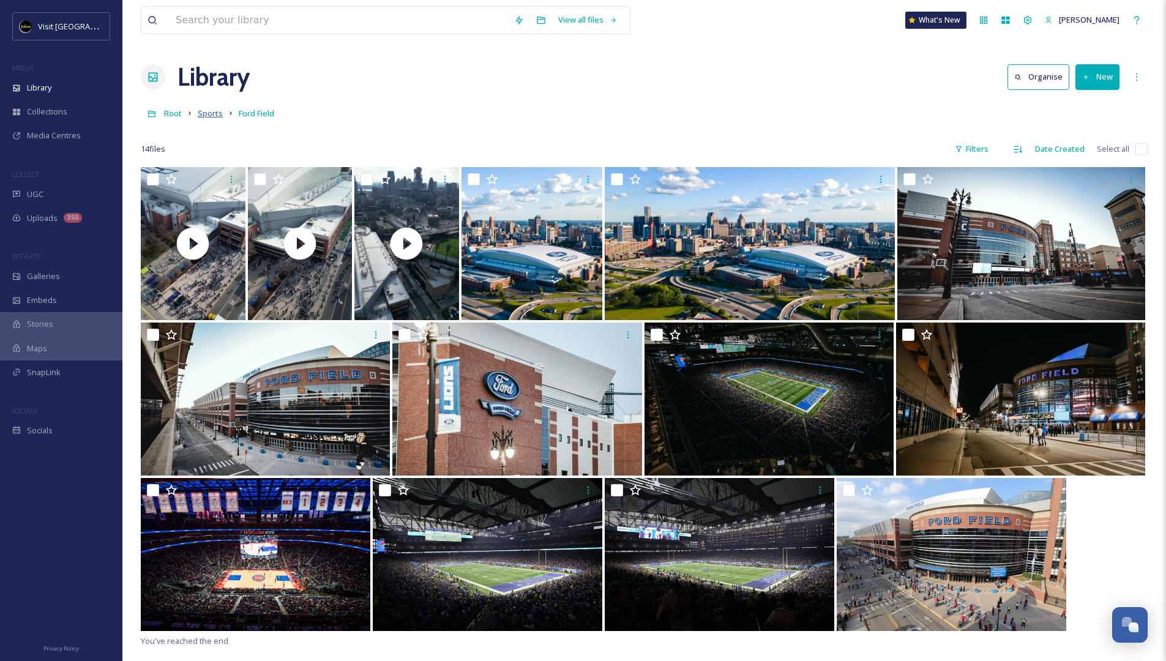
click at [209, 118] on span "Sports" at bounding box center [210, 113] width 25 height 11
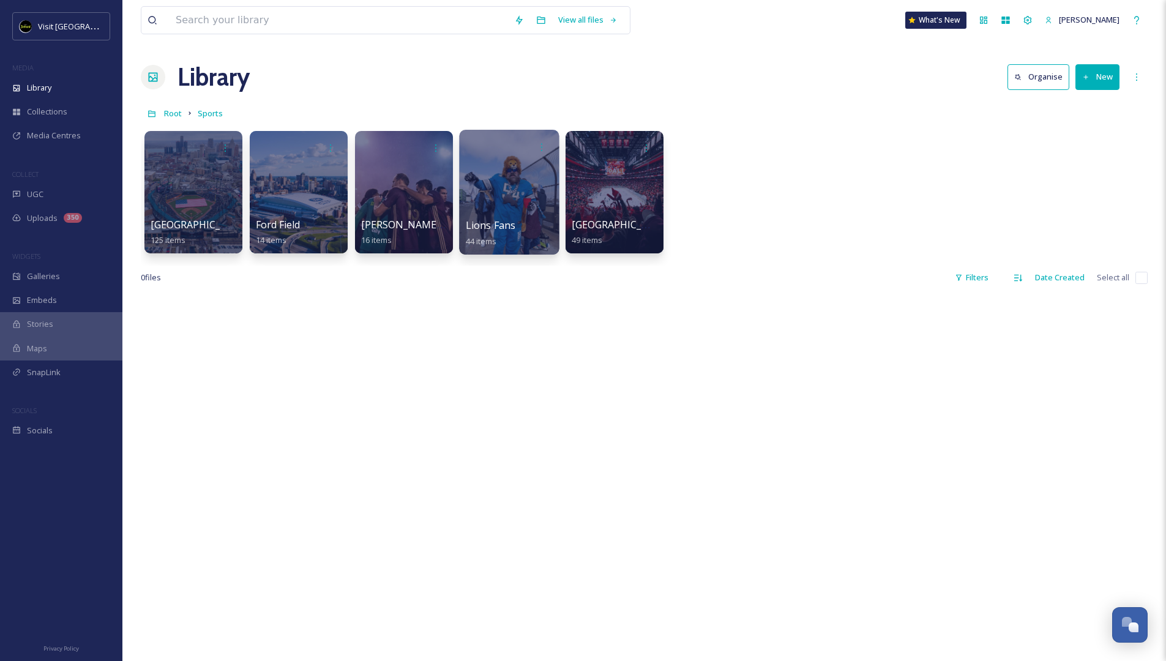
click at [507, 167] on div at bounding box center [509, 192] width 100 height 125
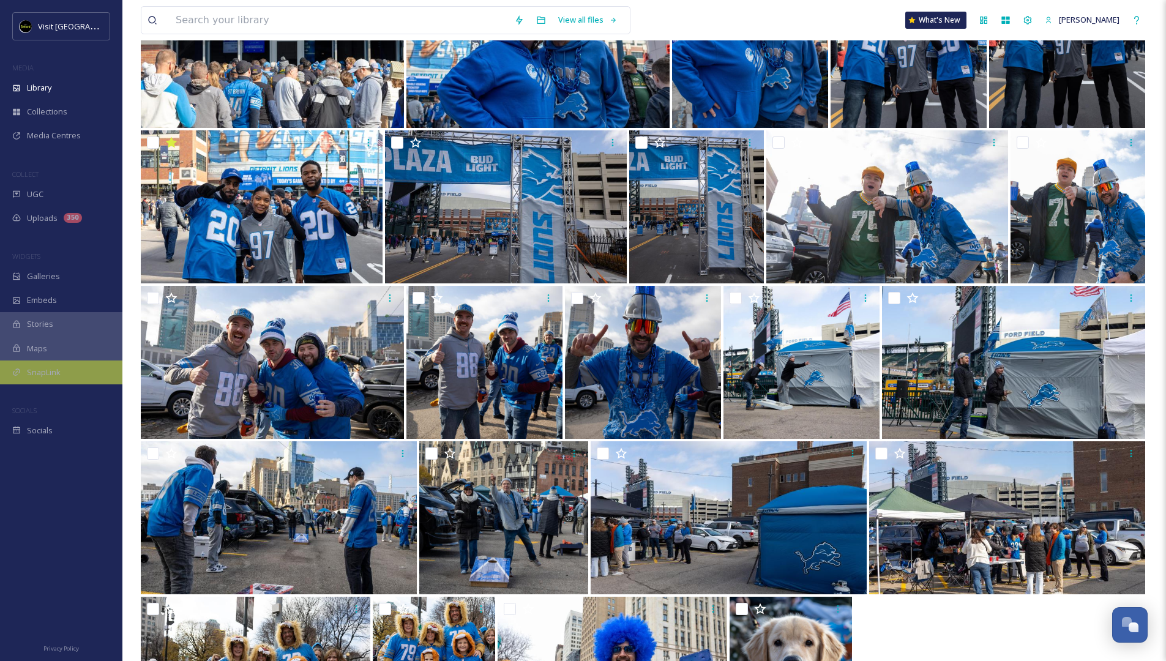
scroll to position [711, 0]
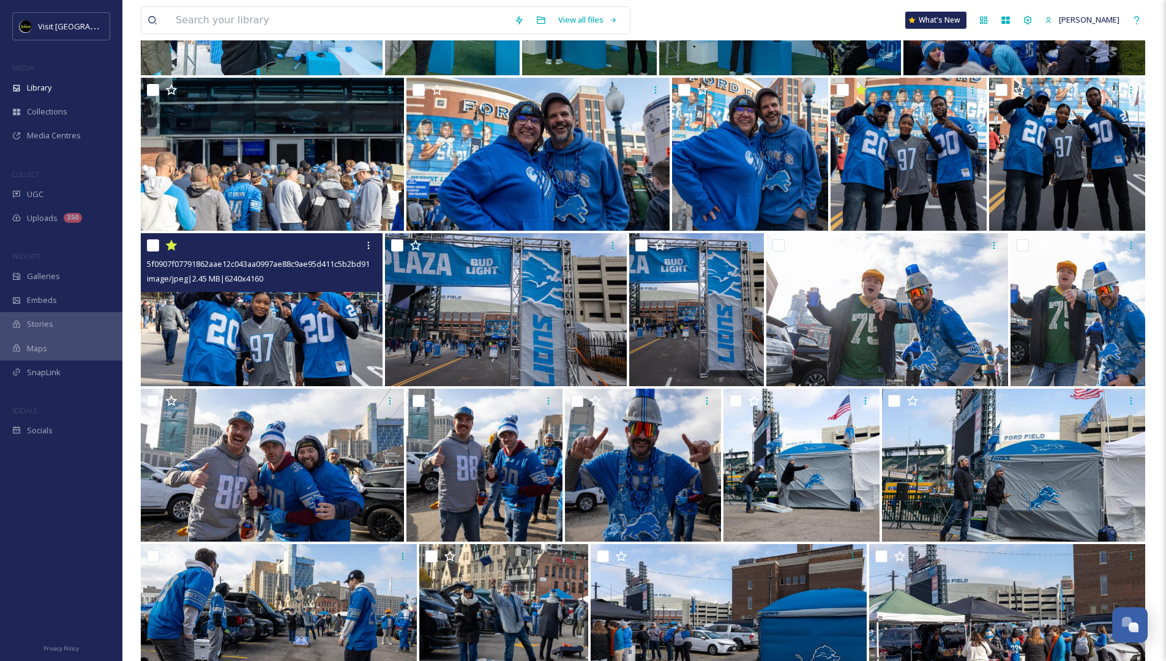
click at [236, 294] on img at bounding box center [262, 309] width 242 height 153
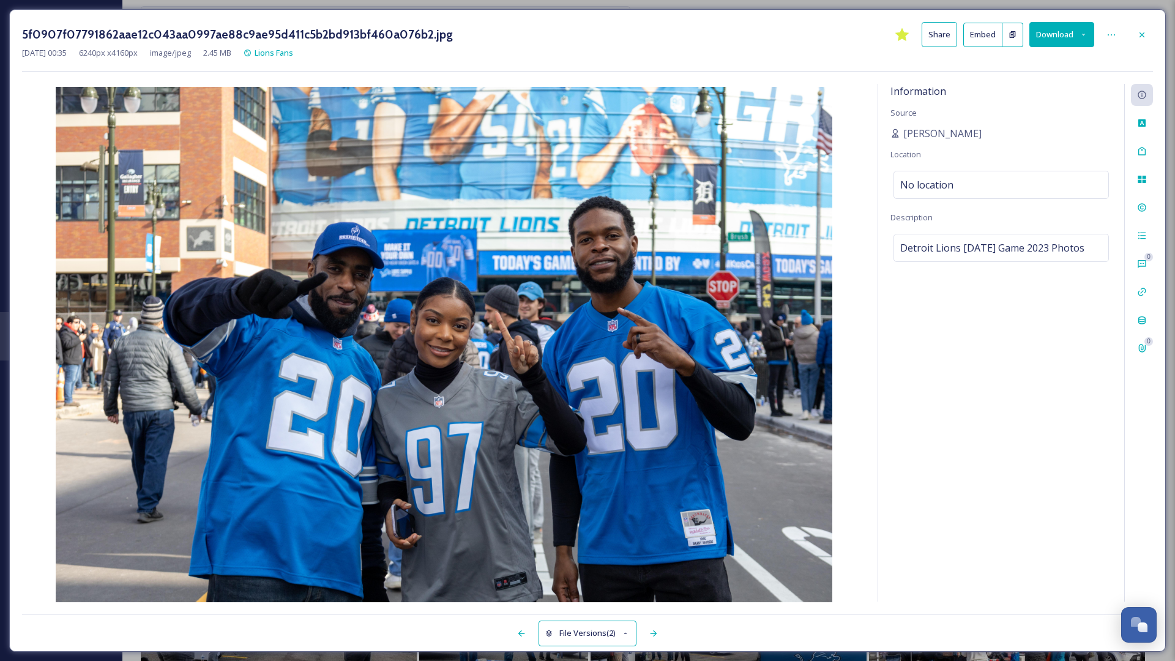
click at [1059, 35] on button "Download" at bounding box center [1062, 34] width 65 height 25
click at [1043, 70] on div "Download Original (6240 x 4160)" at bounding box center [1030, 63] width 128 height 24
click at [1145, 36] on icon at bounding box center [1142, 35] width 10 height 10
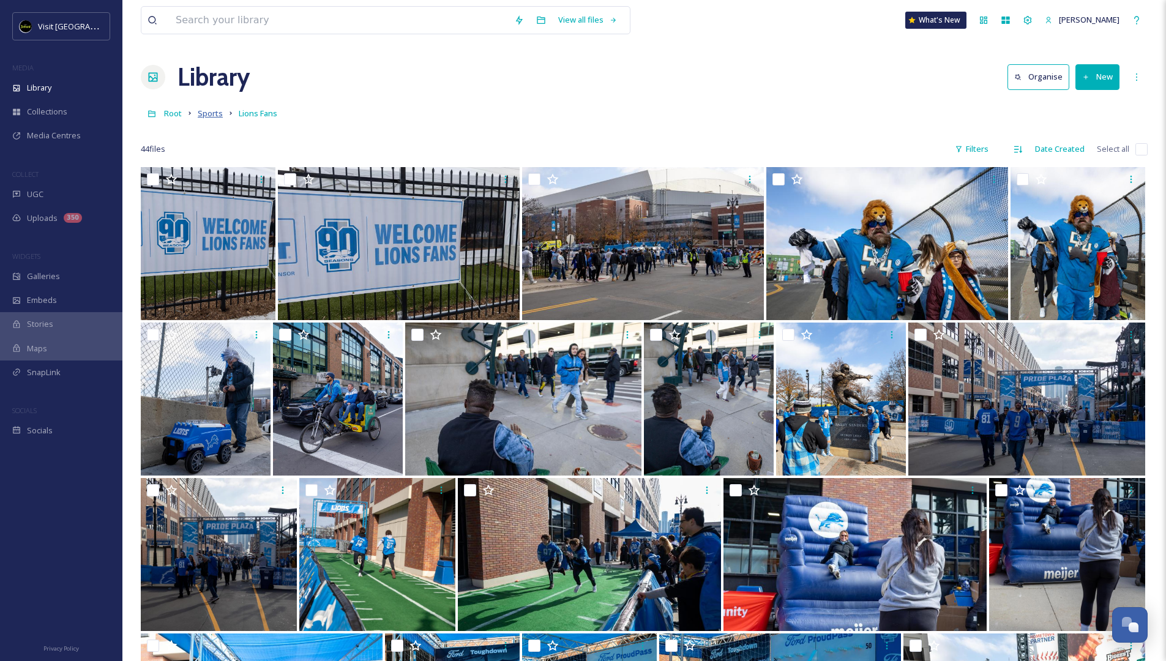
click at [208, 115] on span "Sports" at bounding box center [210, 113] width 25 height 11
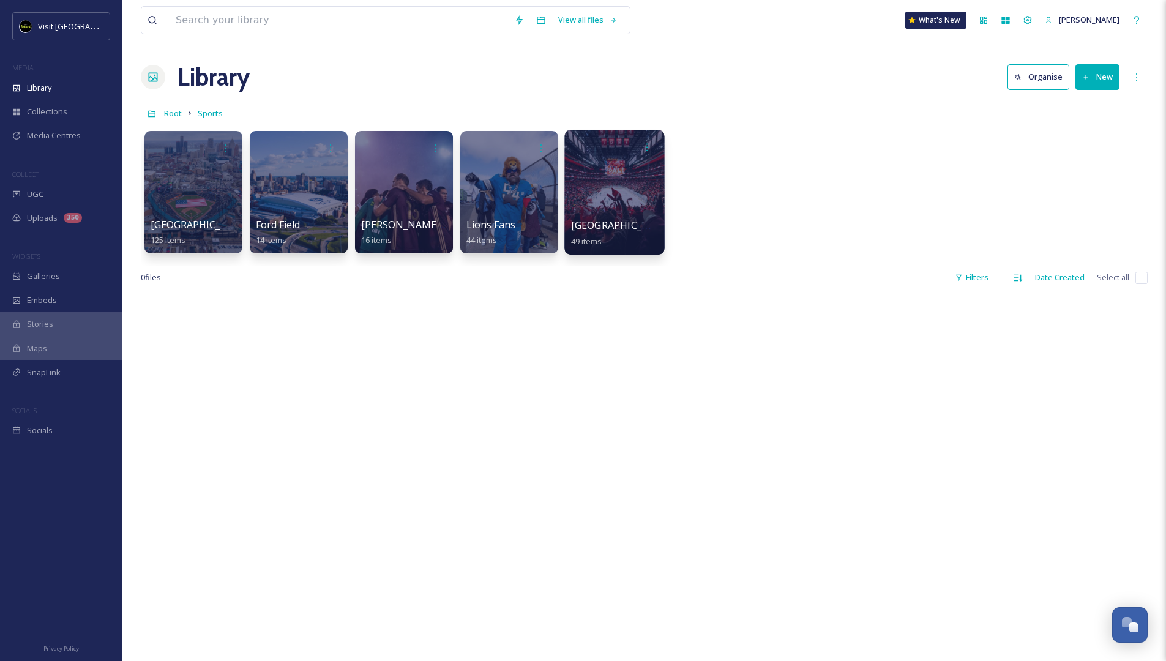
click at [638, 200] on div at bounding box center [614, 192] width 100 height 125
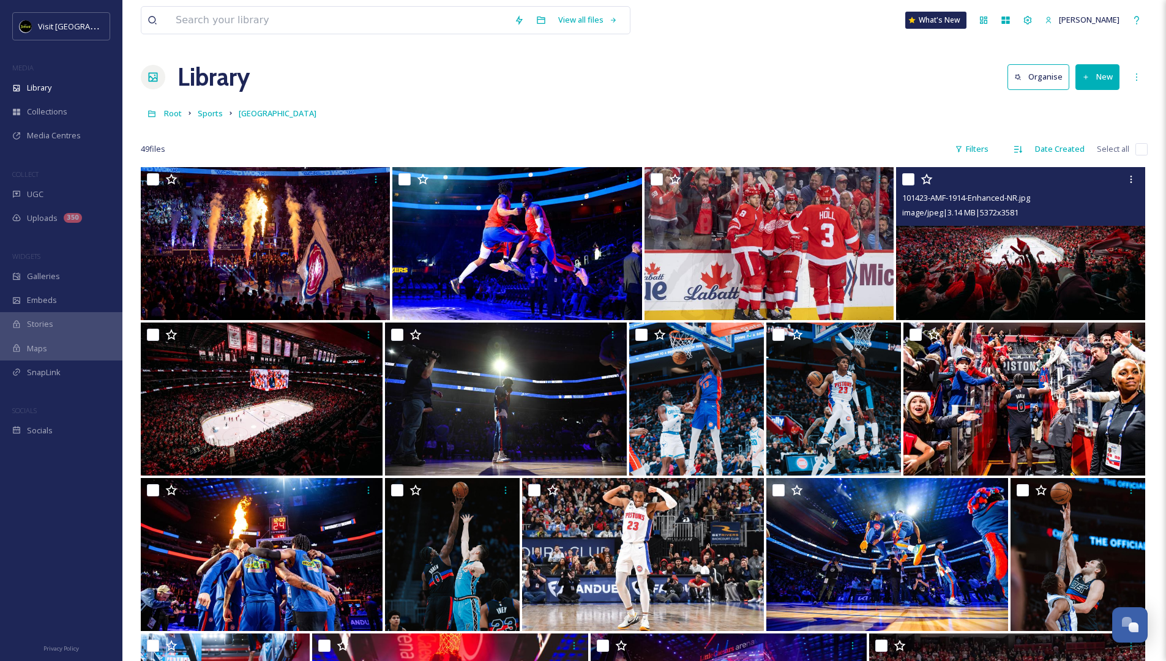
click at [1029, 240] on img at bounding box center [1020, 243] width 249 height 153
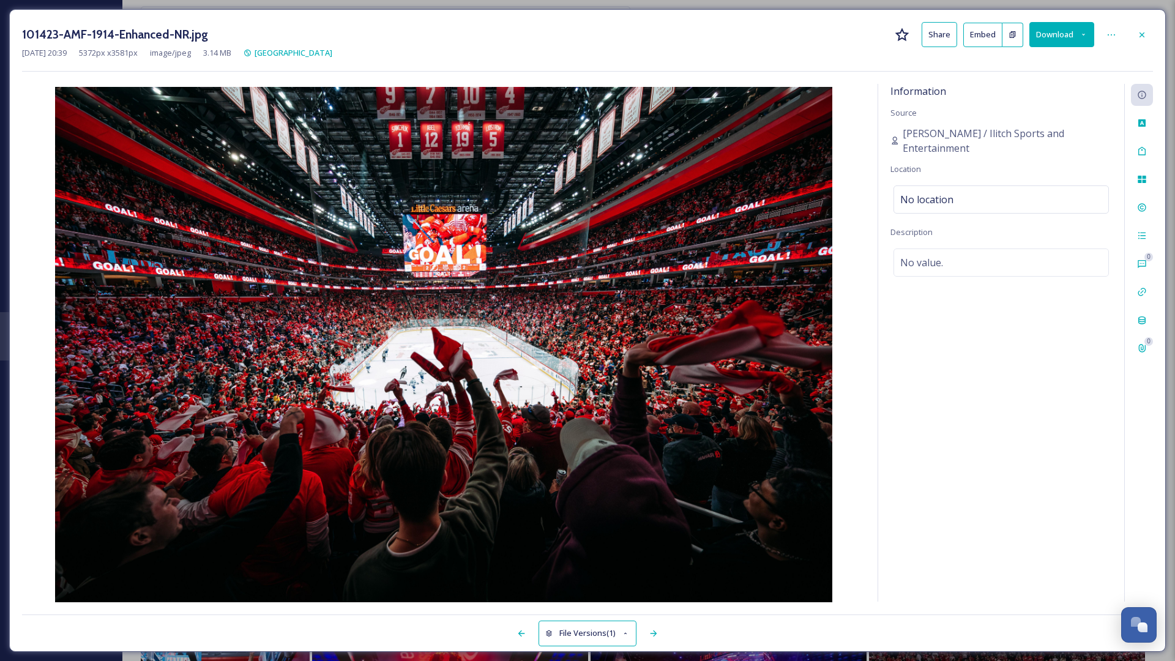
click at [1051, 42] on button "Download" at bounding box center [1062, 34] width 65 height 25
click at [1029, 70] on div "Download Original (5372 x 3581)" at bounding box center [1030, 63] width 128 height 24
